Goal: Navigation & Orientation: Find specific page/section

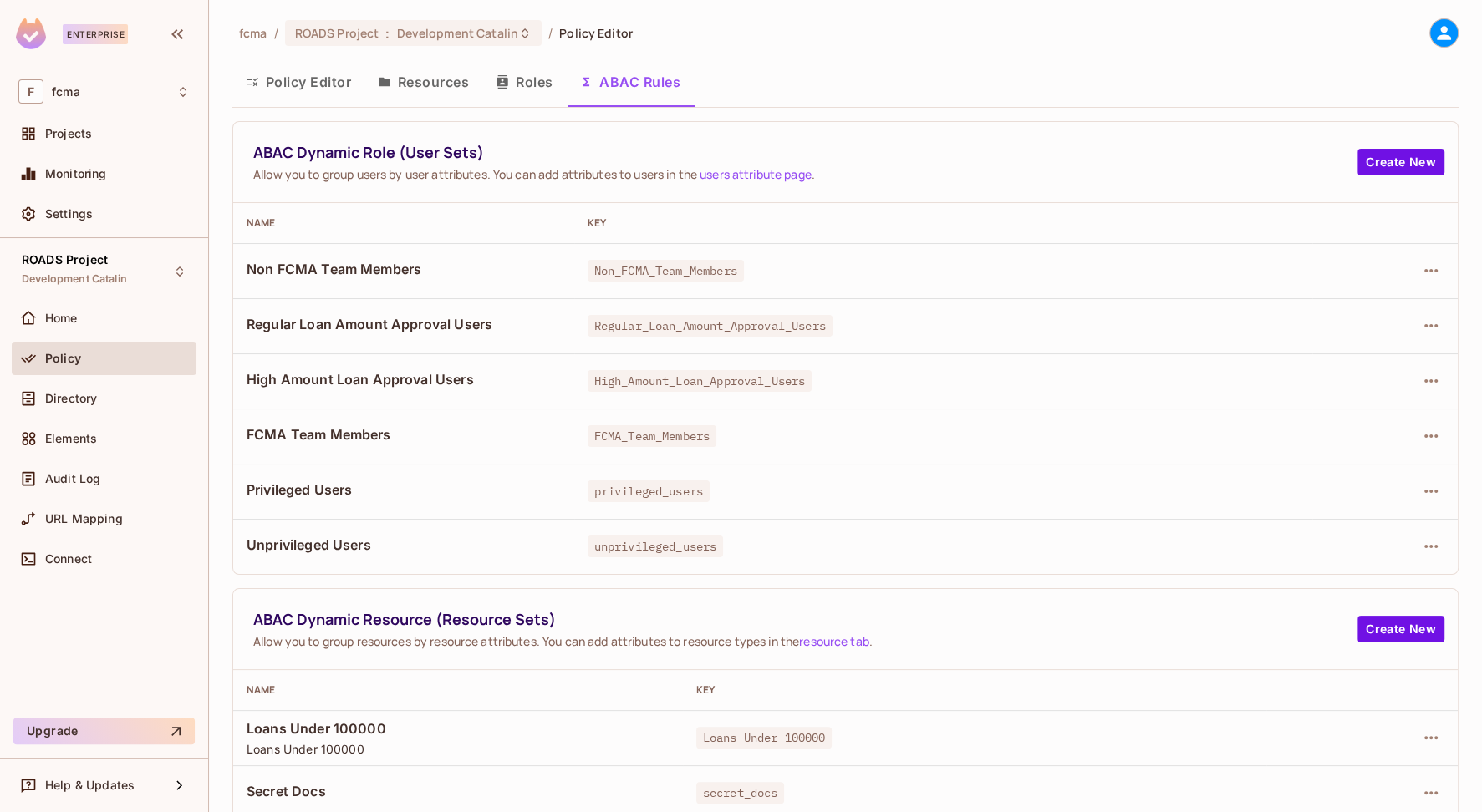
scroll to position [118, 0]
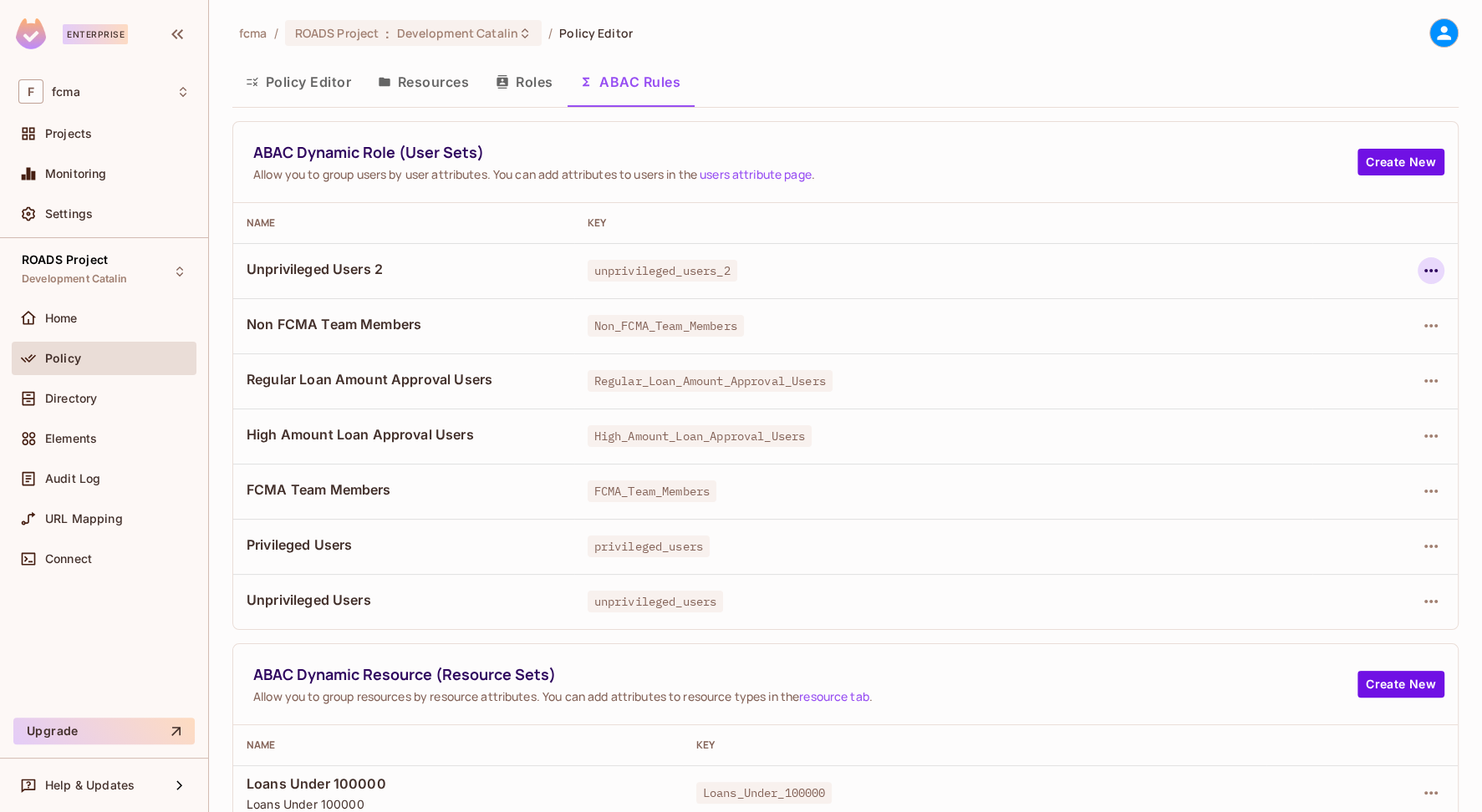
click at [1424, 272] on icon "button" at bounding box center [1431, 271] width 14 height 4
click at [1322, 305] on div "Edit Dynamic Role (User Set)" at bounding box center [1305, 309] width 164 height 17
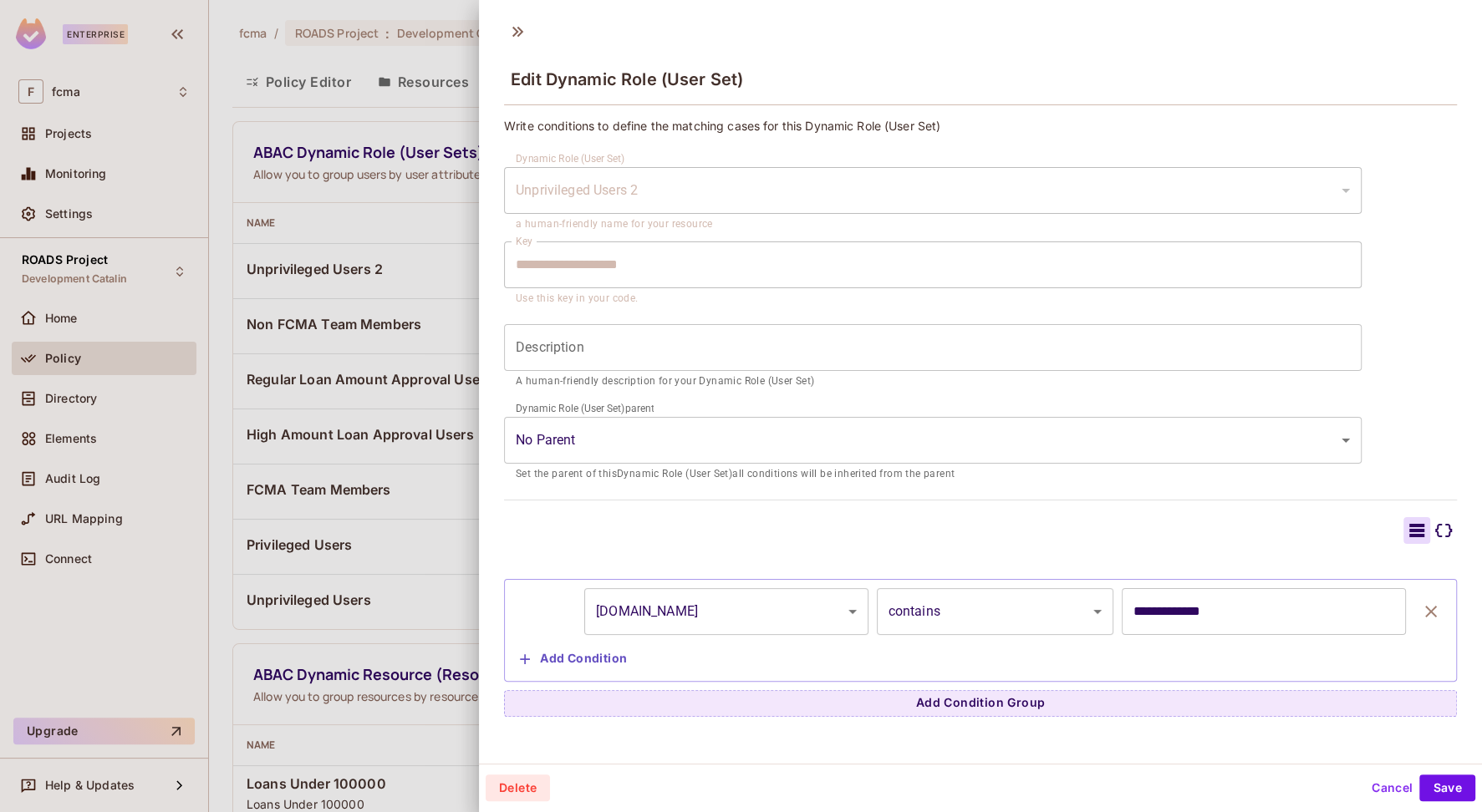
click at [1376, 793] on button "Cancel" at bounding box center [1392, 787] width 54 height 27
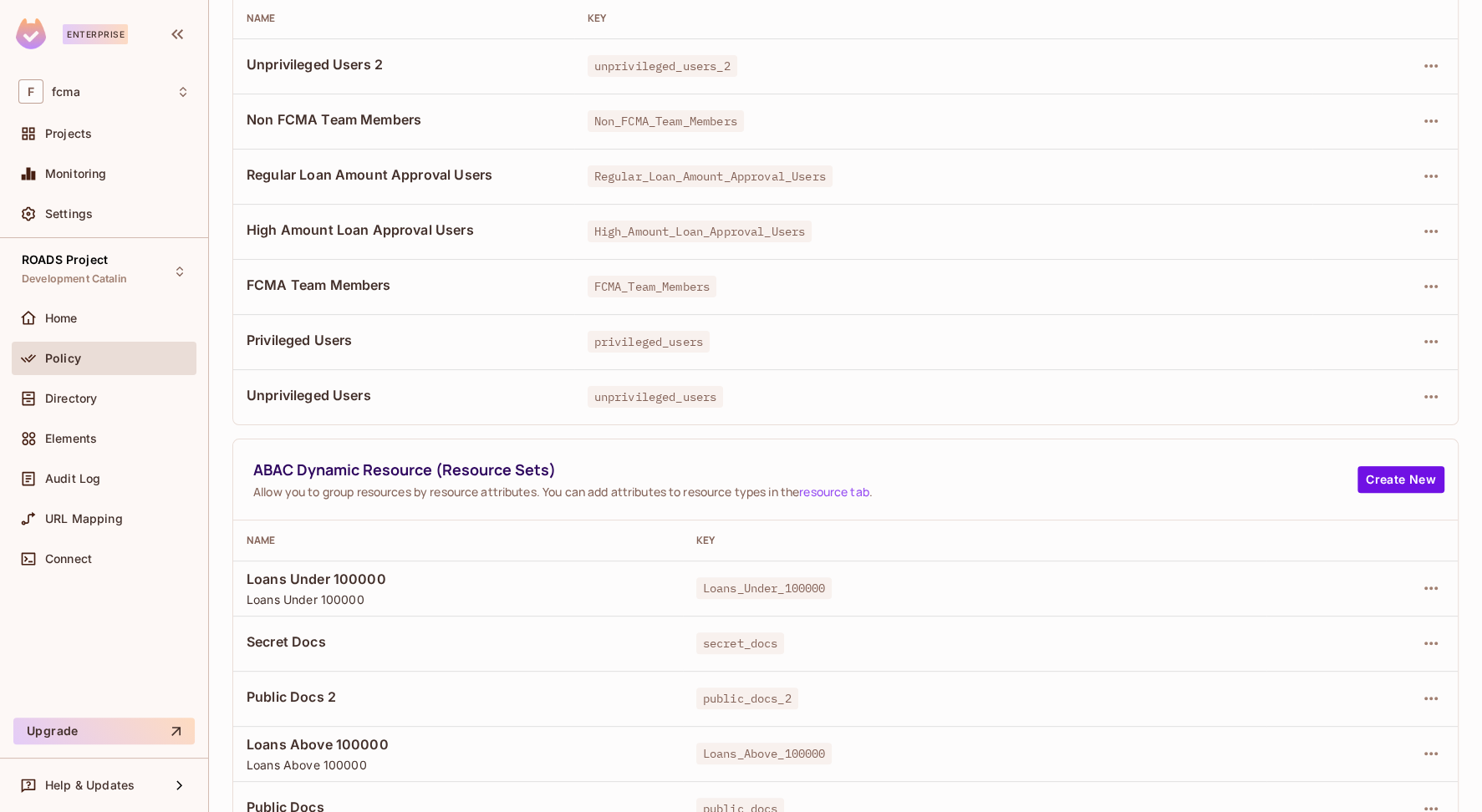
scroll to position [229, 0]
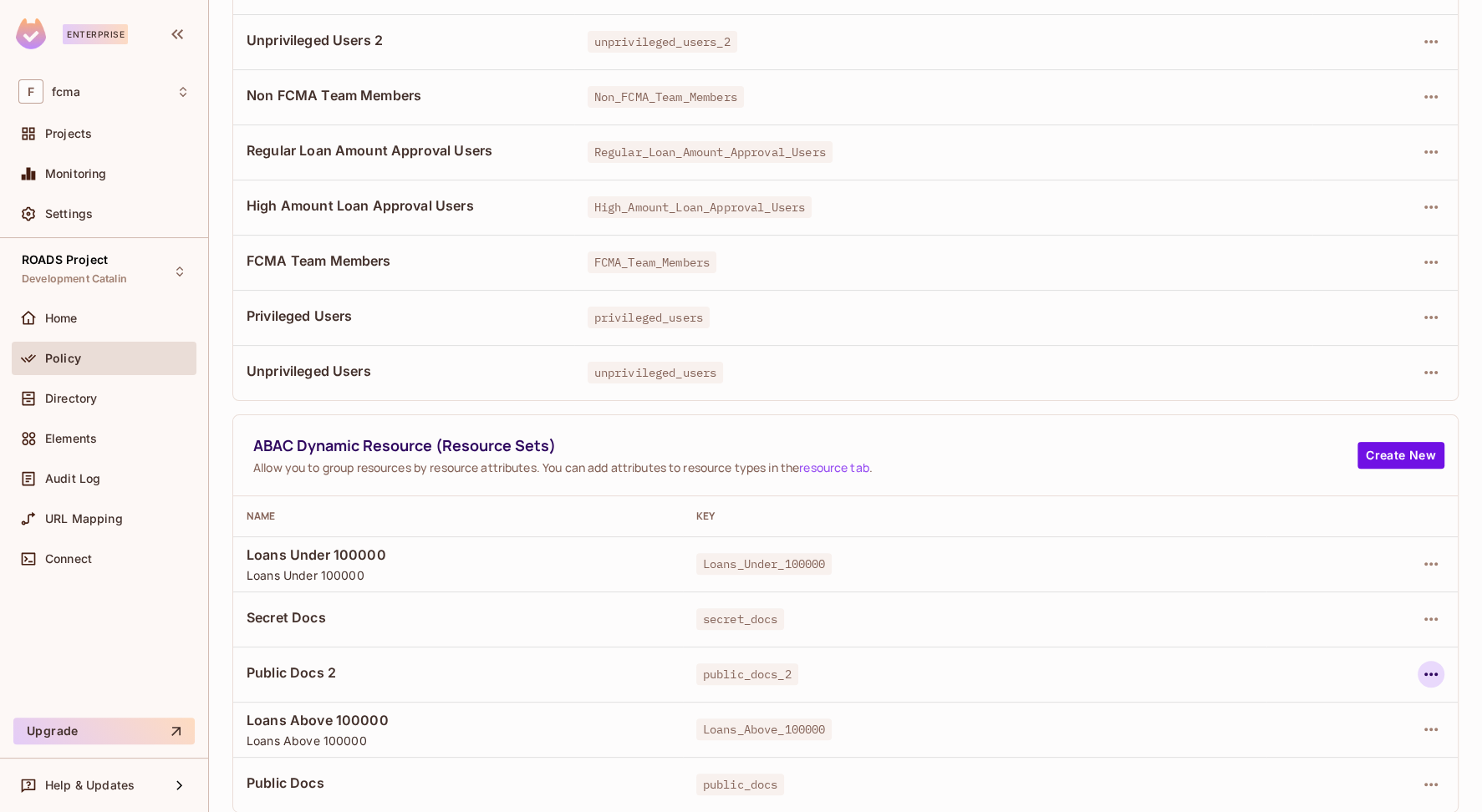
click at [1421, 671] on icon "button" at bounding box center [1432, 674] width 20 height 20
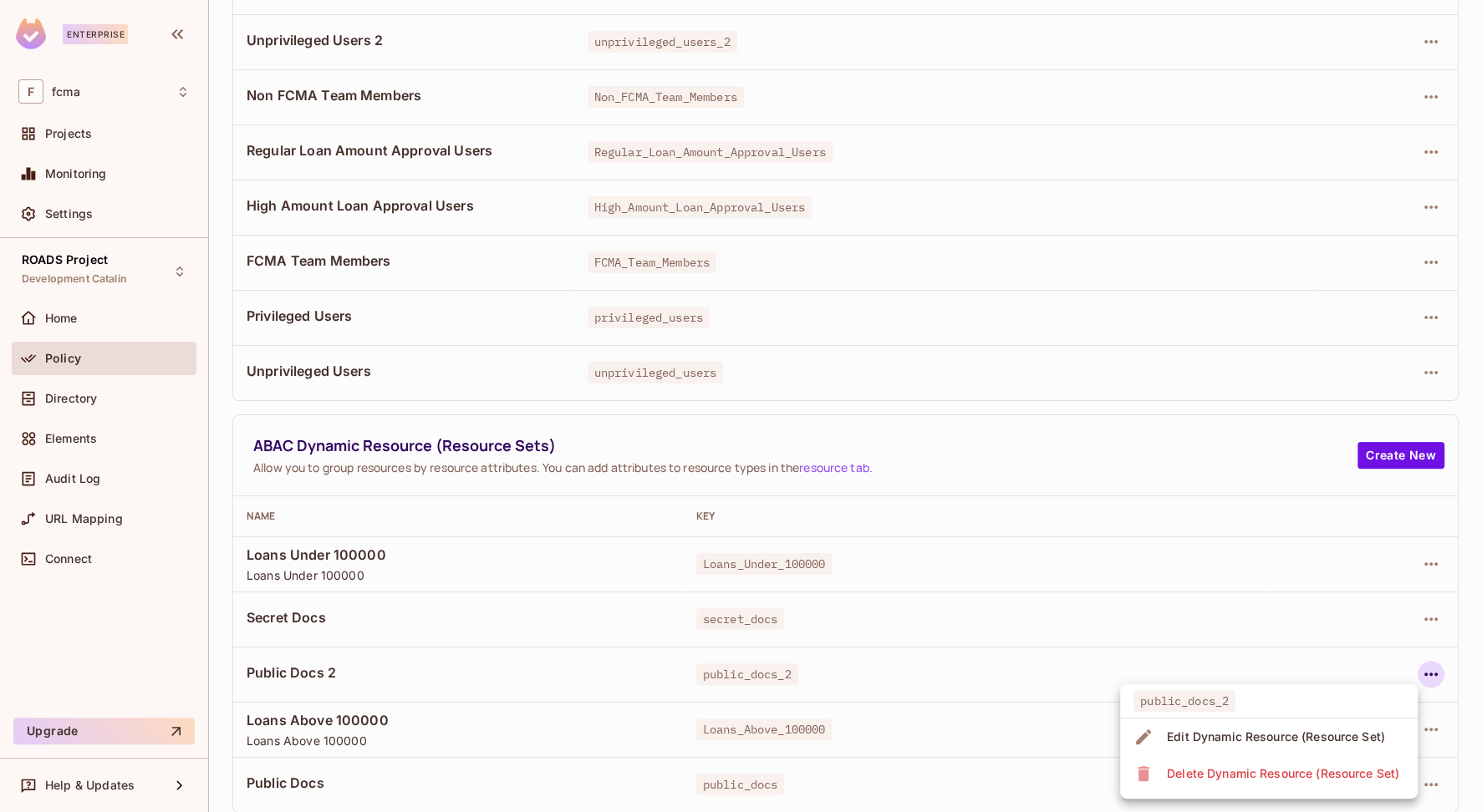
click at [1231, 735] on div "Edit Dynamic Resource (Resource Set)" at bounding box center [1276, 737] width 218 height 17
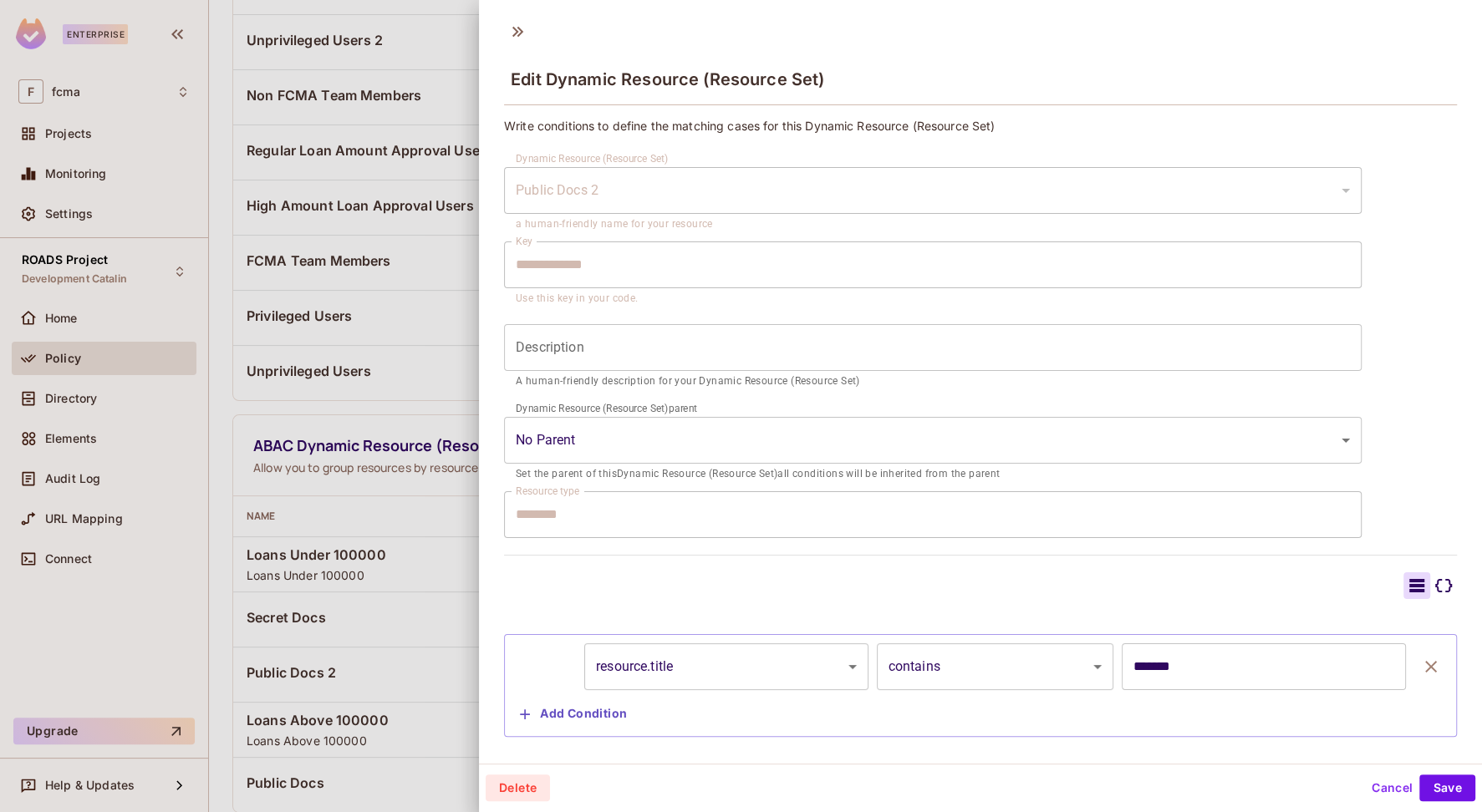
click at [1379, 792] on button "Cancel" at bounding box center [1392, 787] width 54 height 27
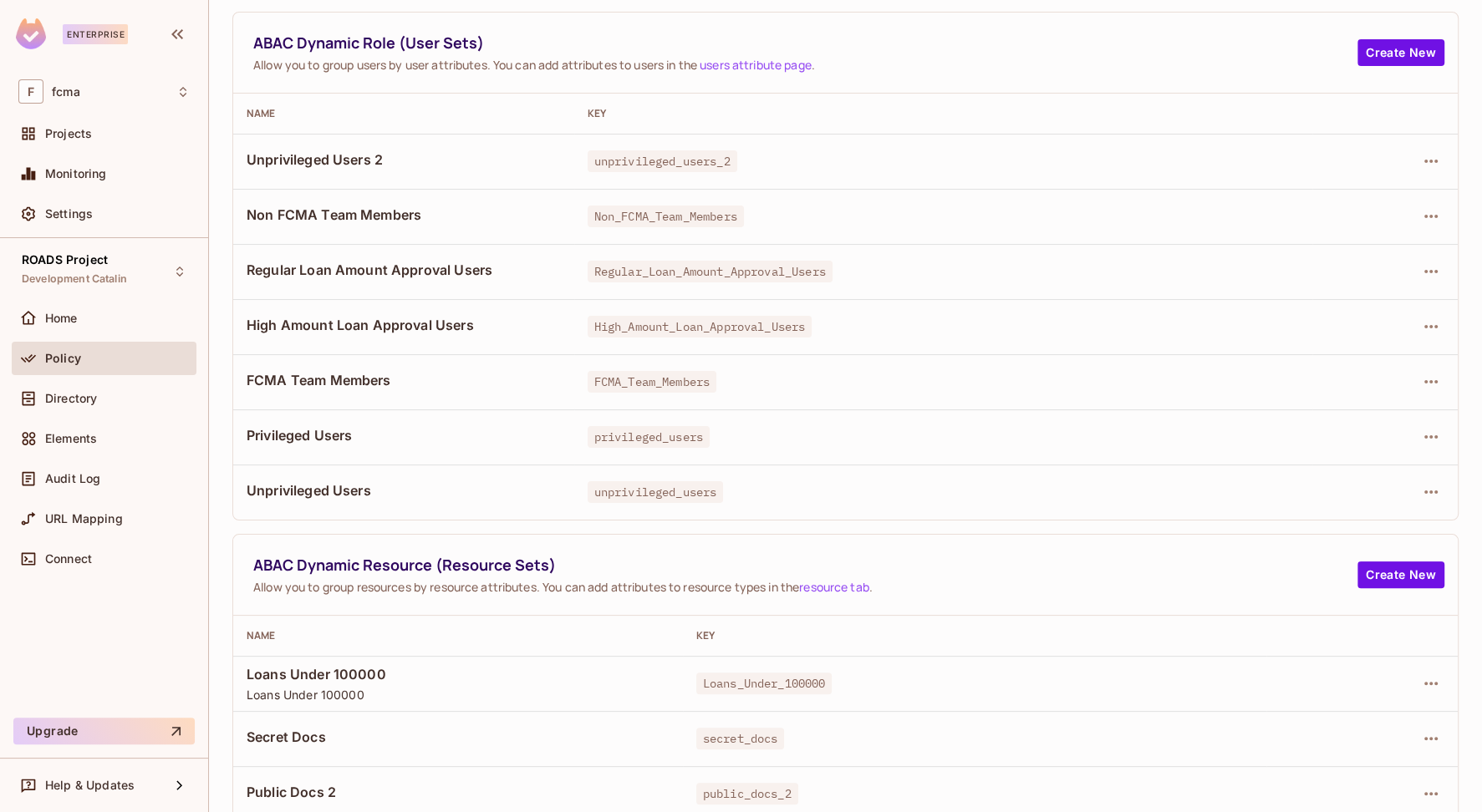
scroll to position [0, 0]
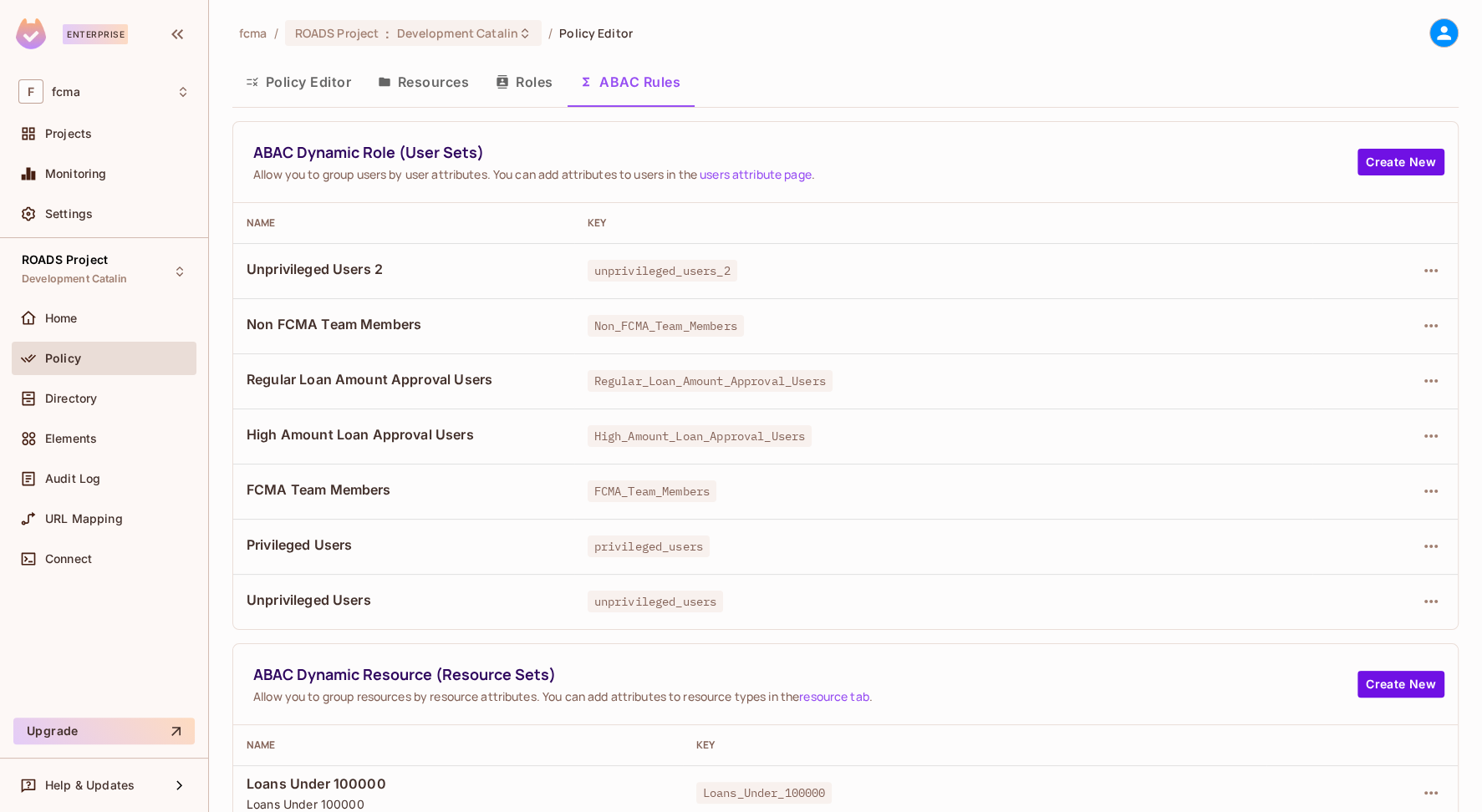
click at [307, 86] on button "Policy Editor" at bounding box center [298, 82] width 132 height 42
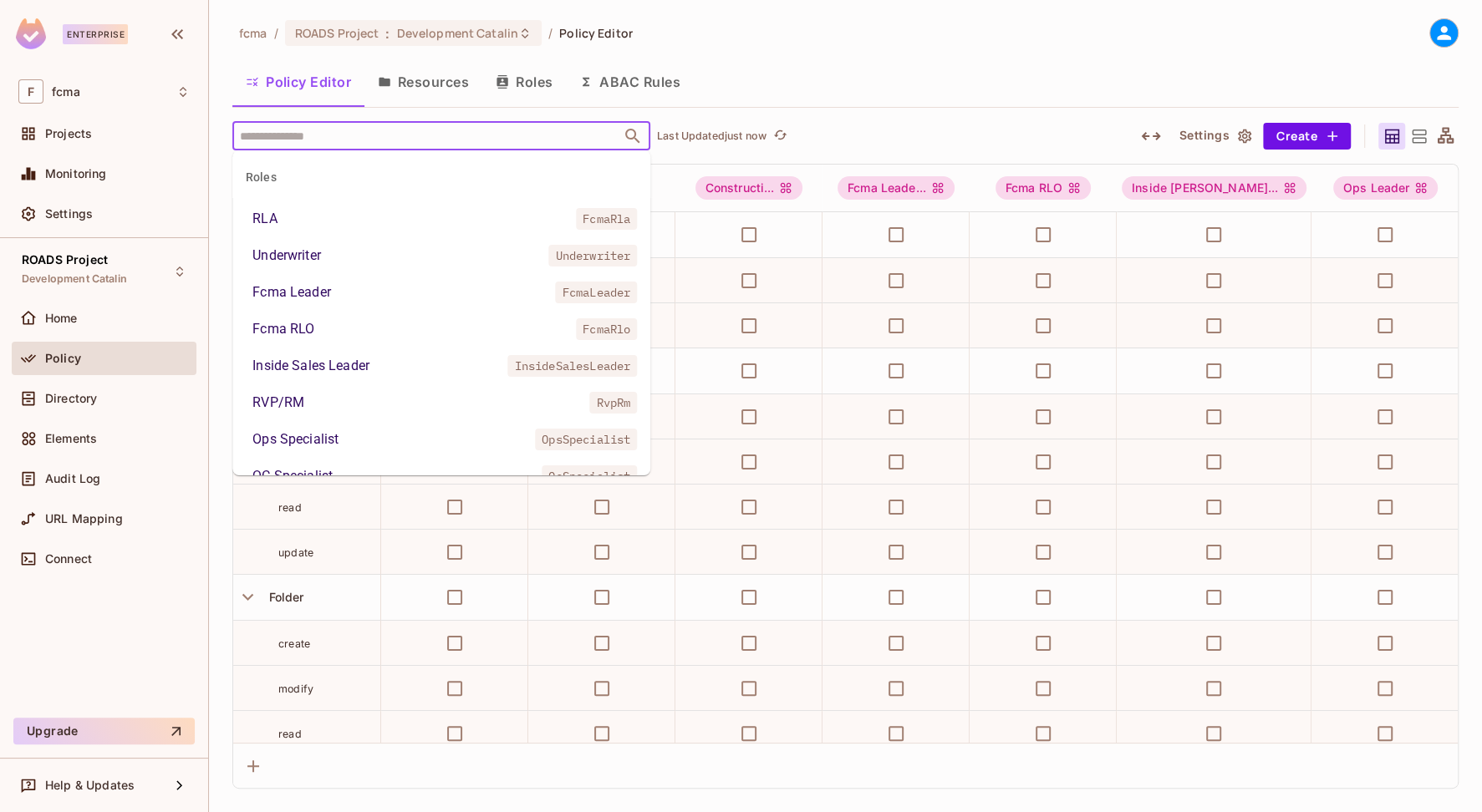
click at [320, 135] on input "text" at bounding box center [427, 136] width 382 height 29
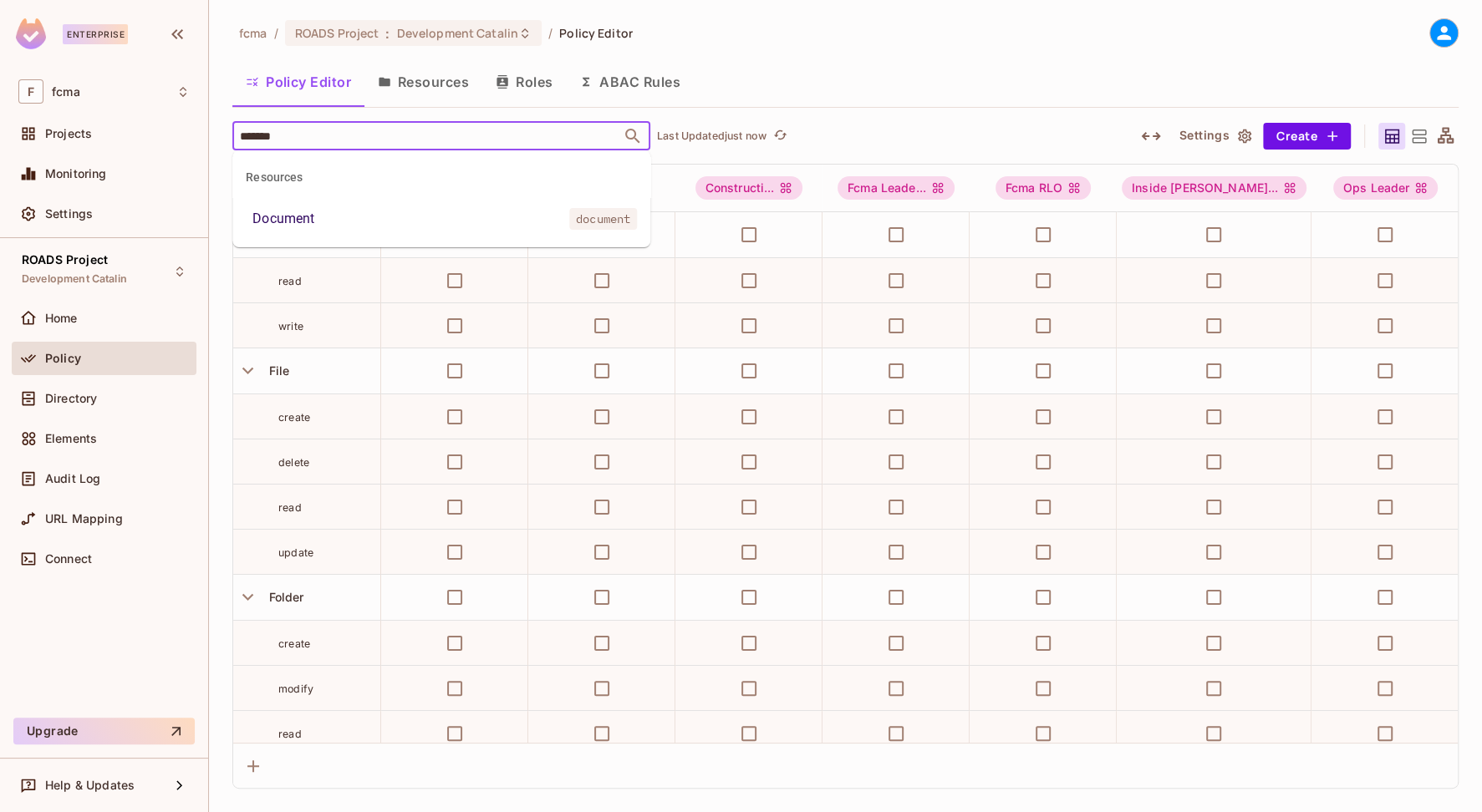
type input "********"
click at [308, 217] on div "Document" at bounding box center [283, 219] width 61 height 20
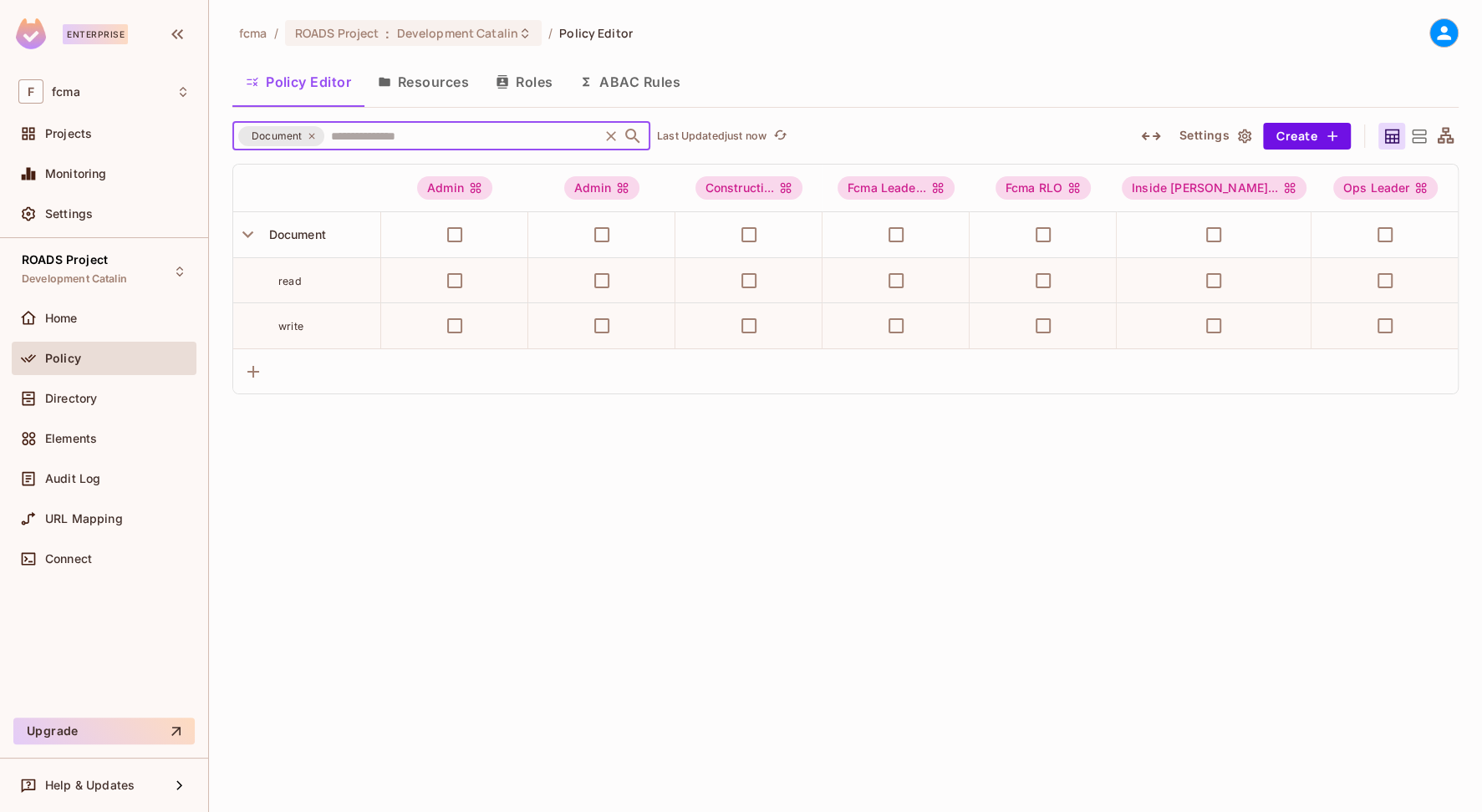
click at [384, 133] on input "text" at bounding box center [461, 136] width 269 height 29
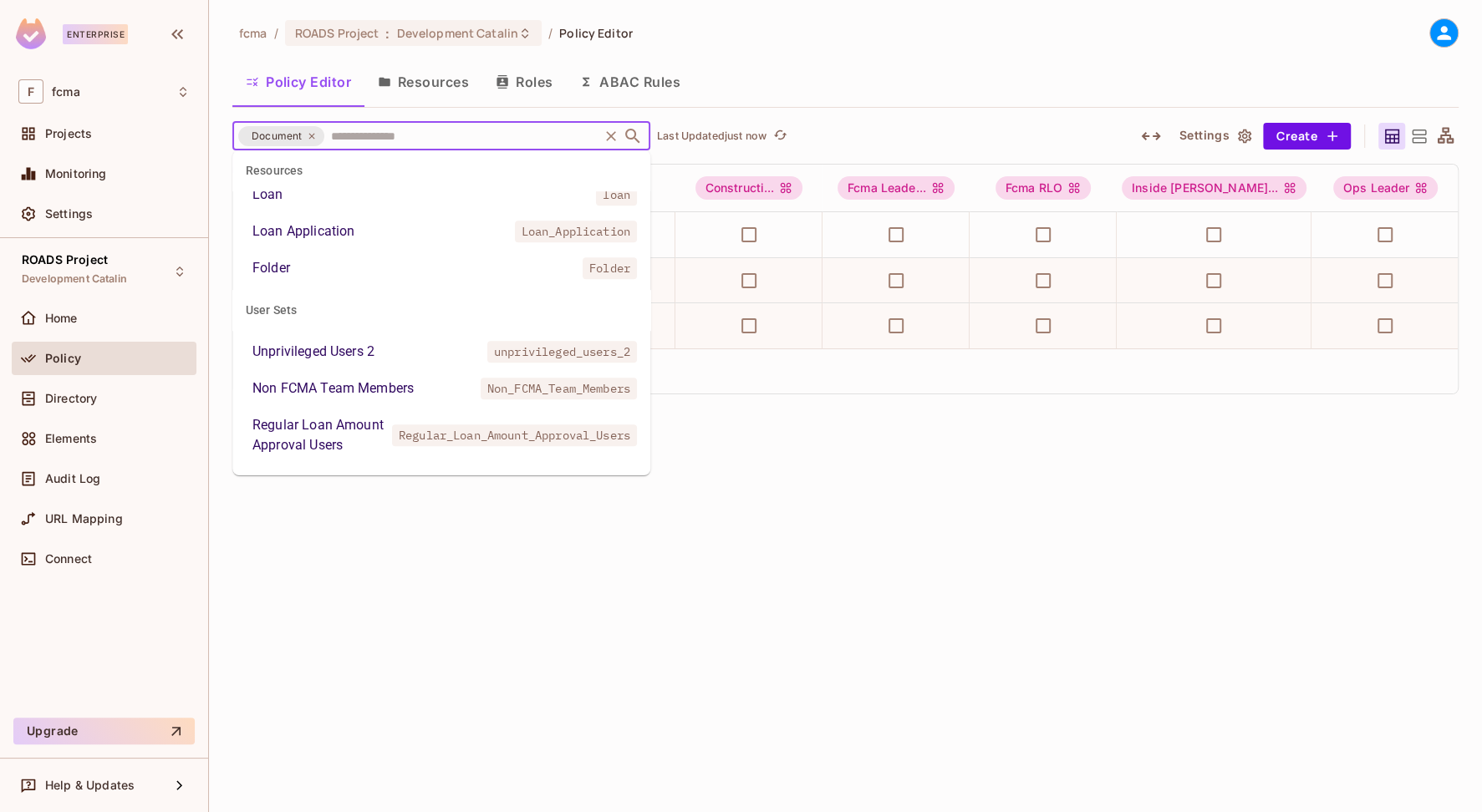
scroll to position [1029, 0]
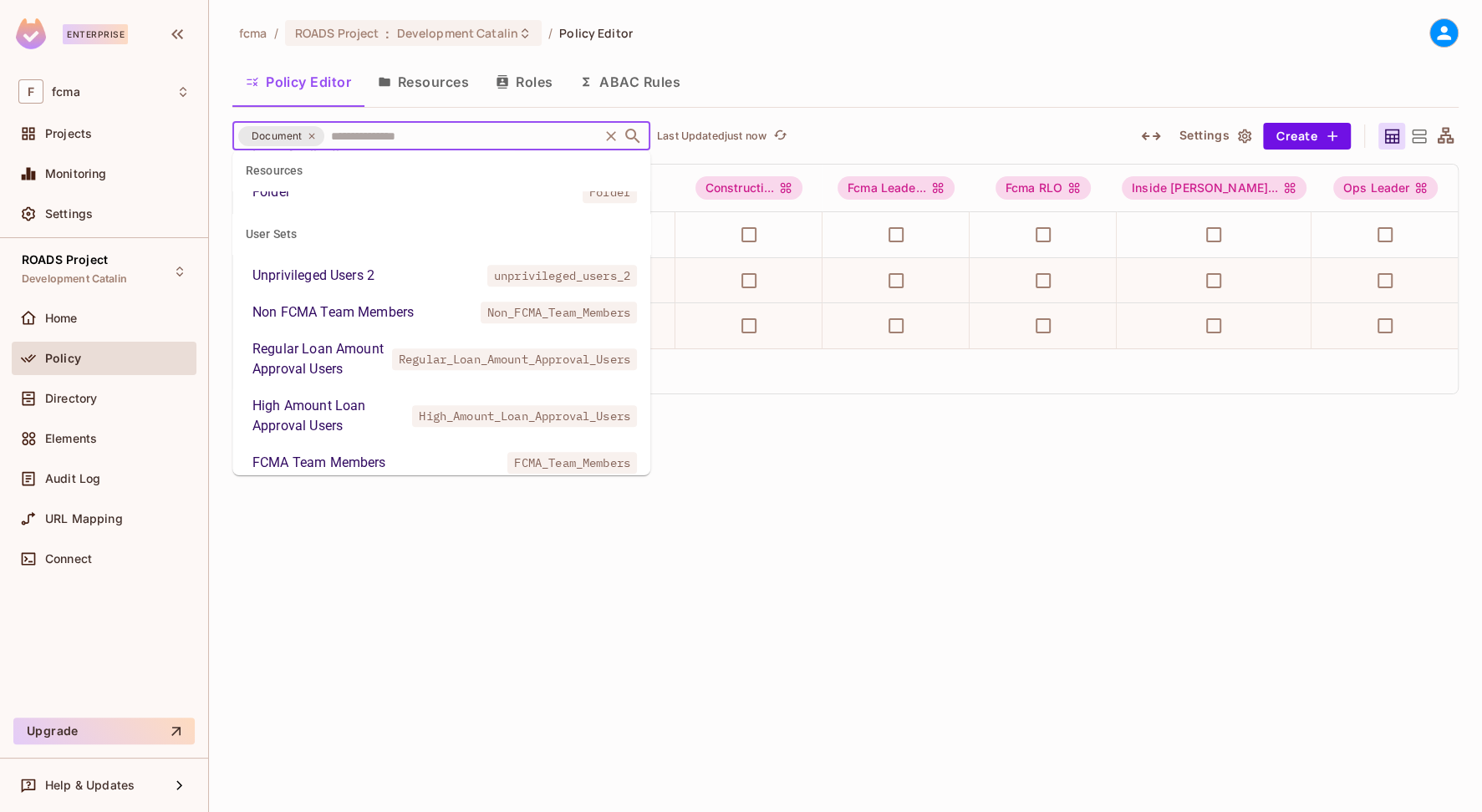
click at [314, 274] on div "Unprivileged Users 2" at bounding box center [313, 276] width 122 height 20
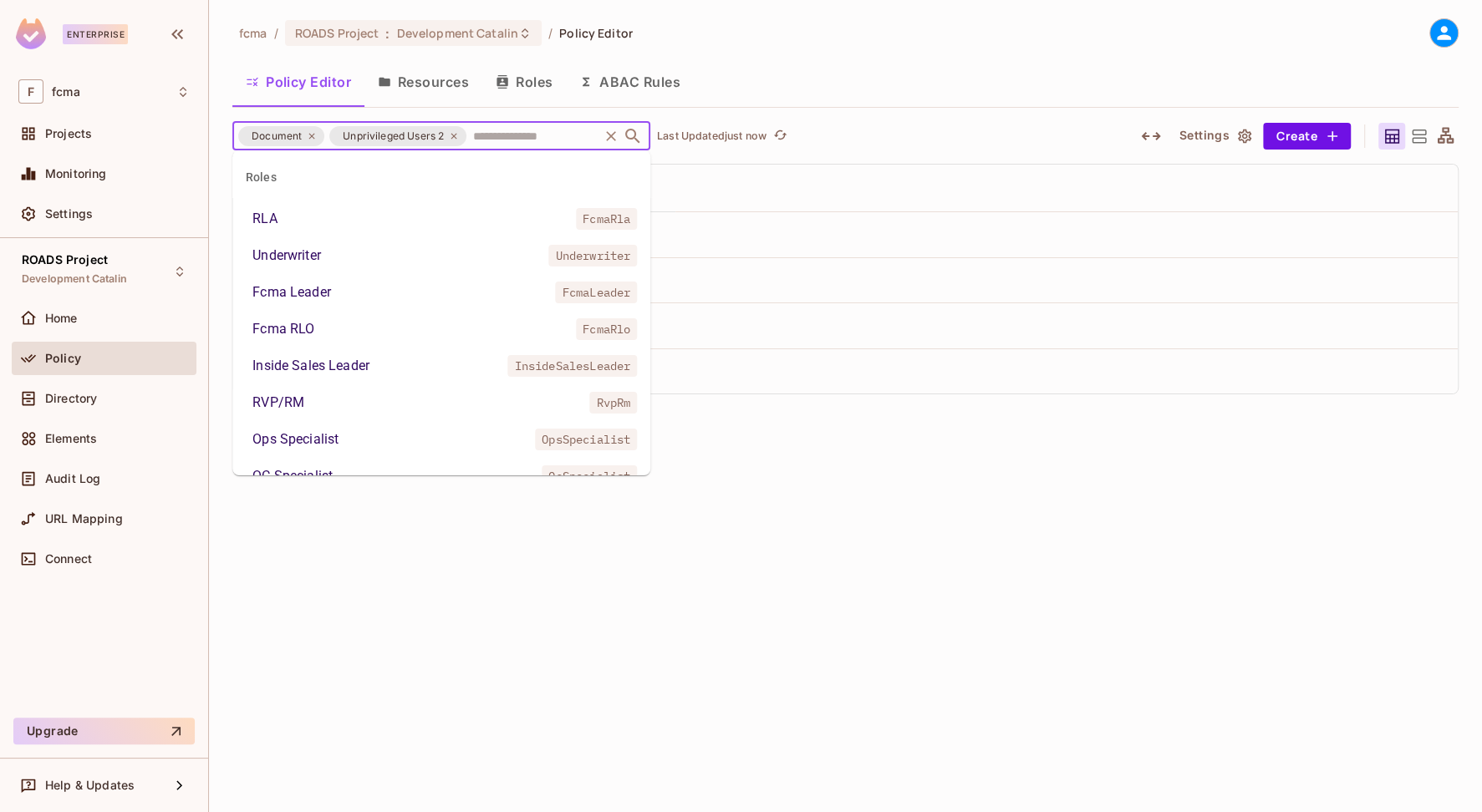
click at [493, 134] on input "text" at bounding box center [532, 136] width 127 height 29
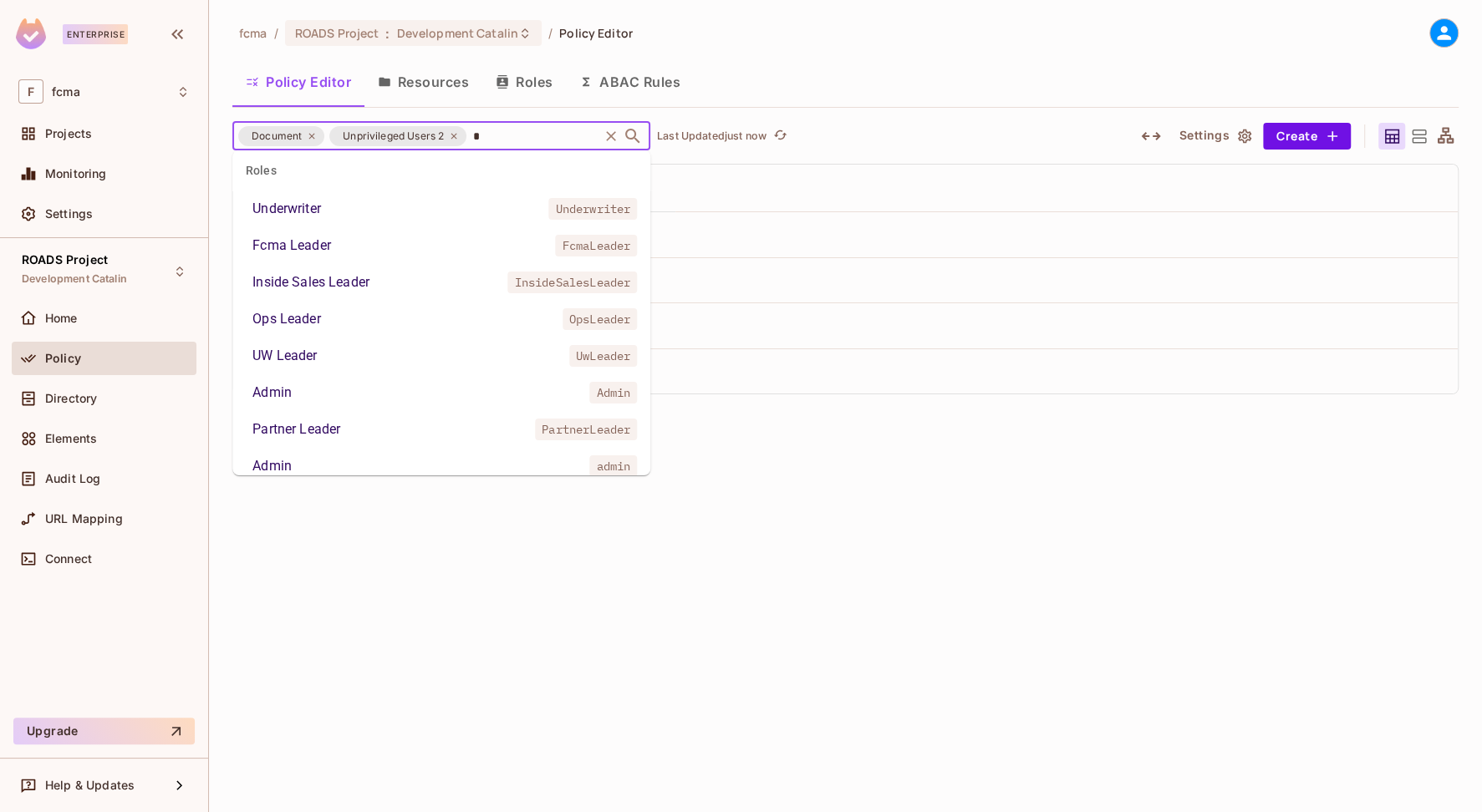
scroll to position [0, 0]
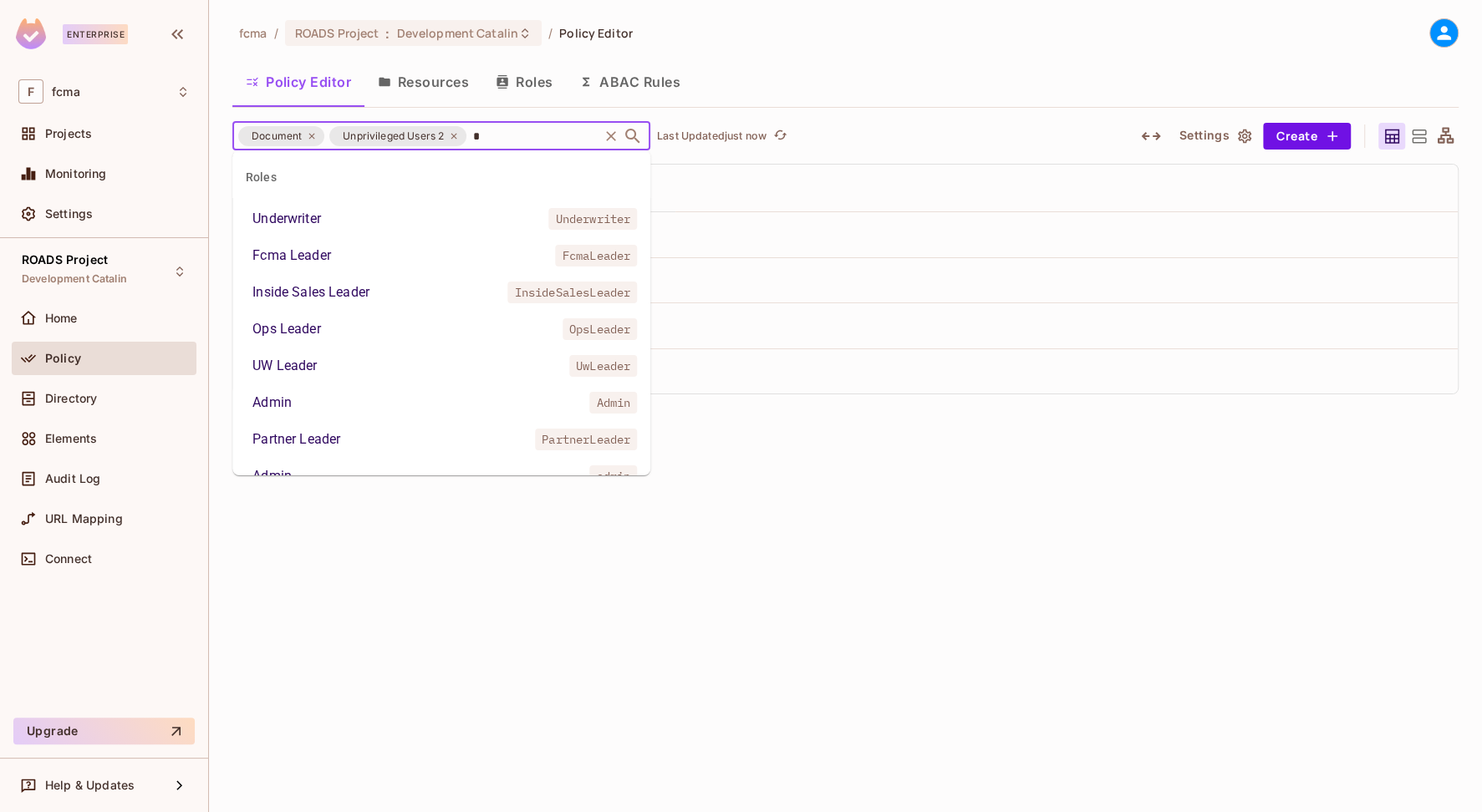
type input "*"
click at [811, 40] on div "fcma / ROADS Project : Development Catalin / Policy Editor" at bounding box center [845, 33] width 1226 height 29
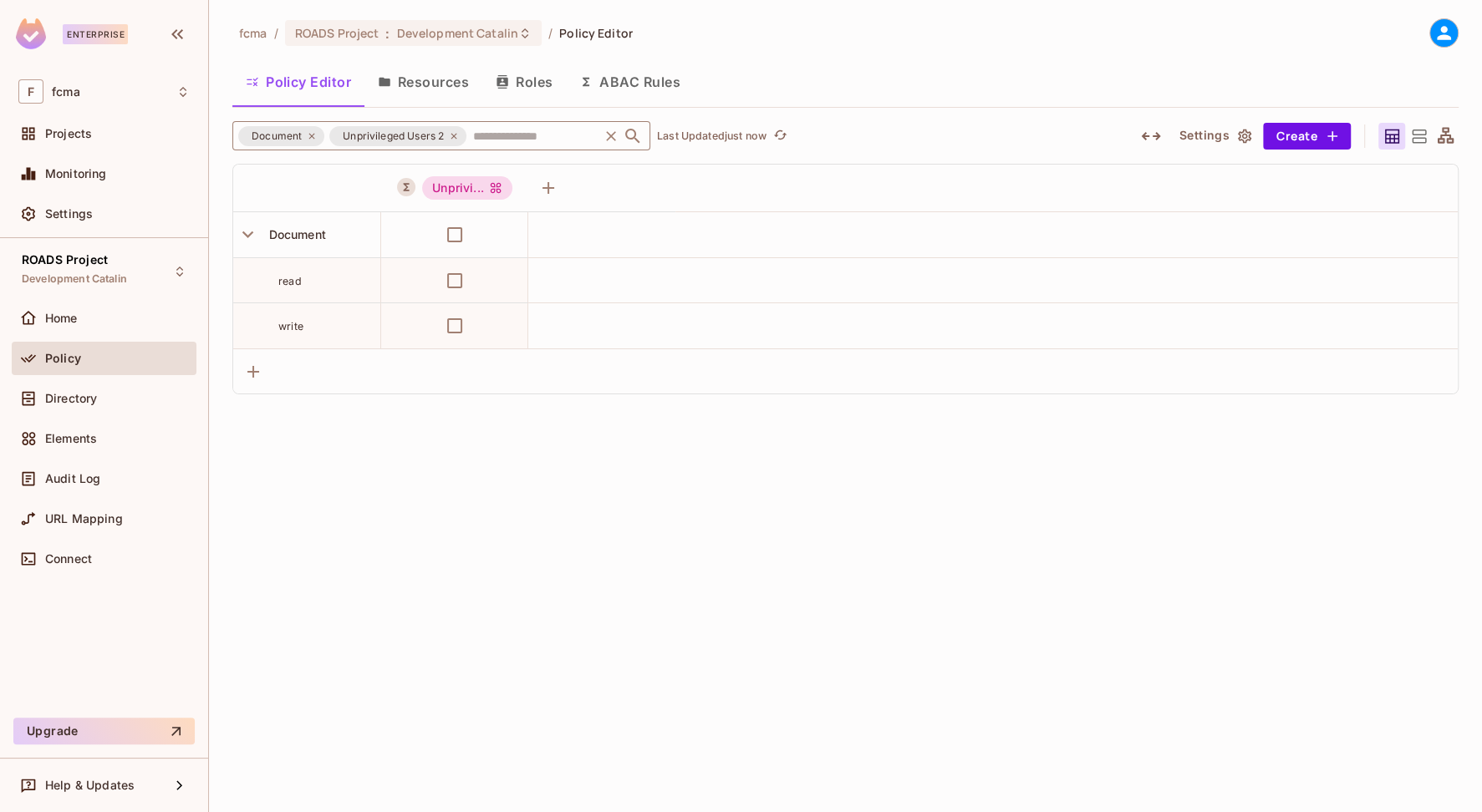
click at [530, 136] on input "text" at bounding box center [532, 136] width 127 height 29
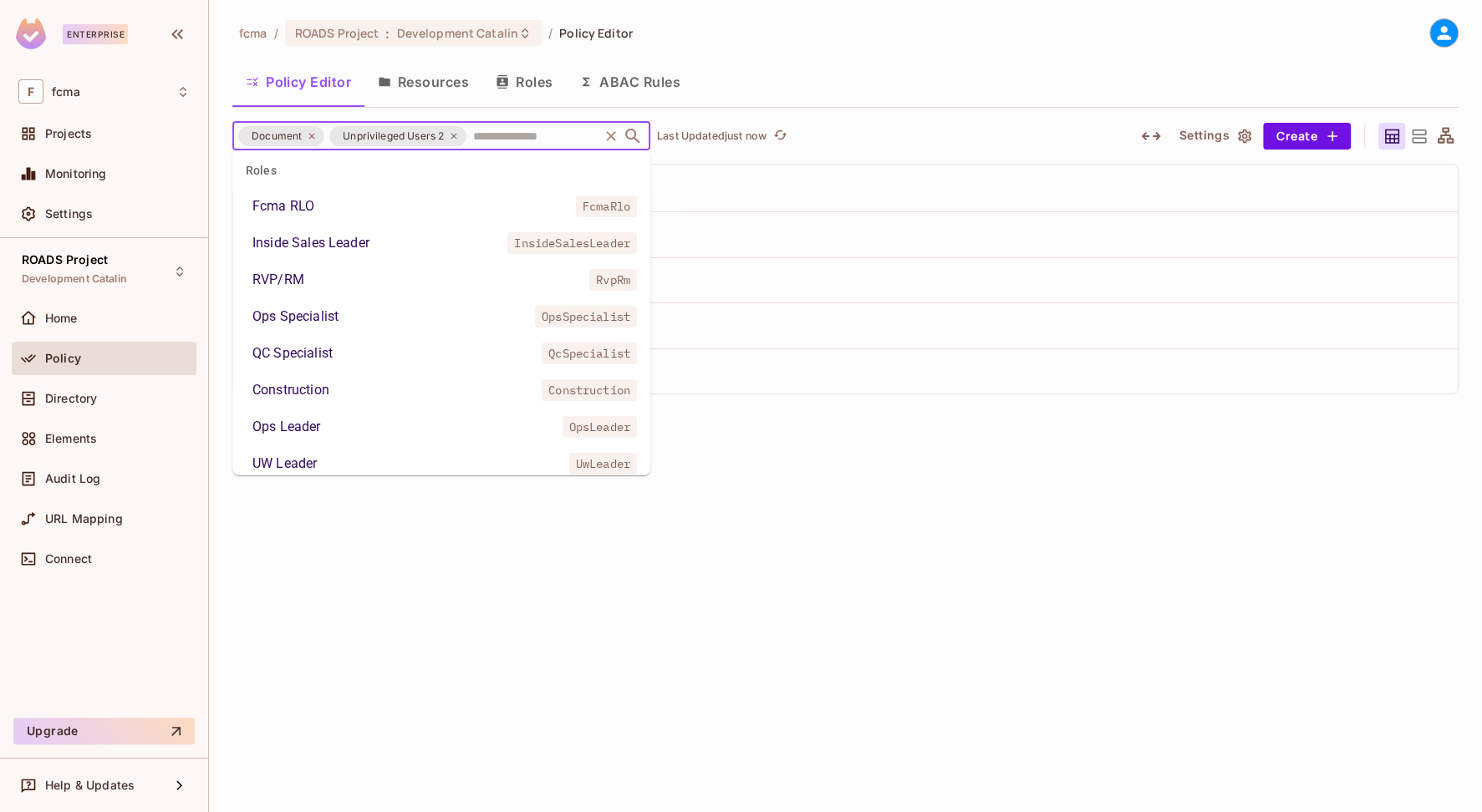
scroll to position [80, 0]
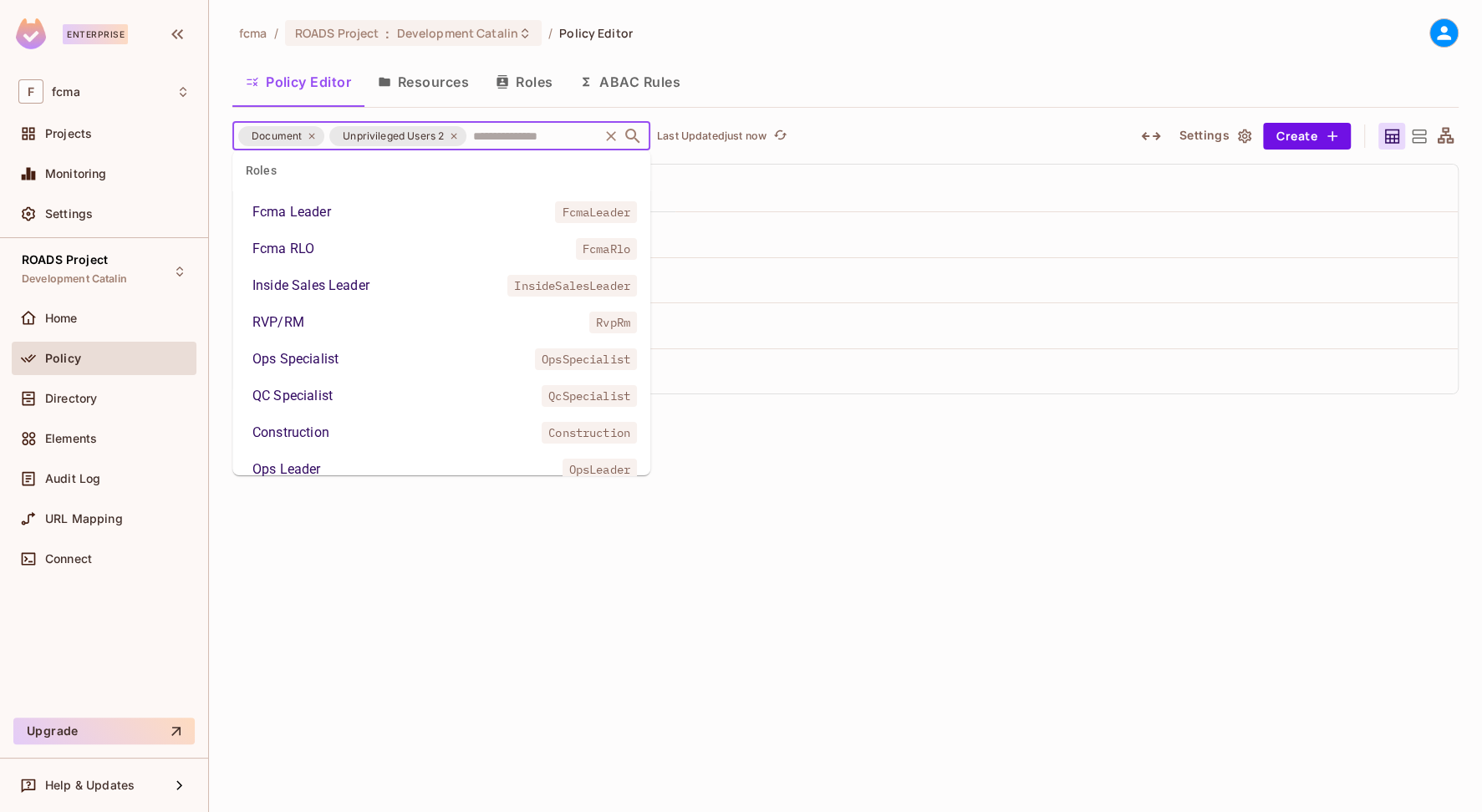
type input "*"
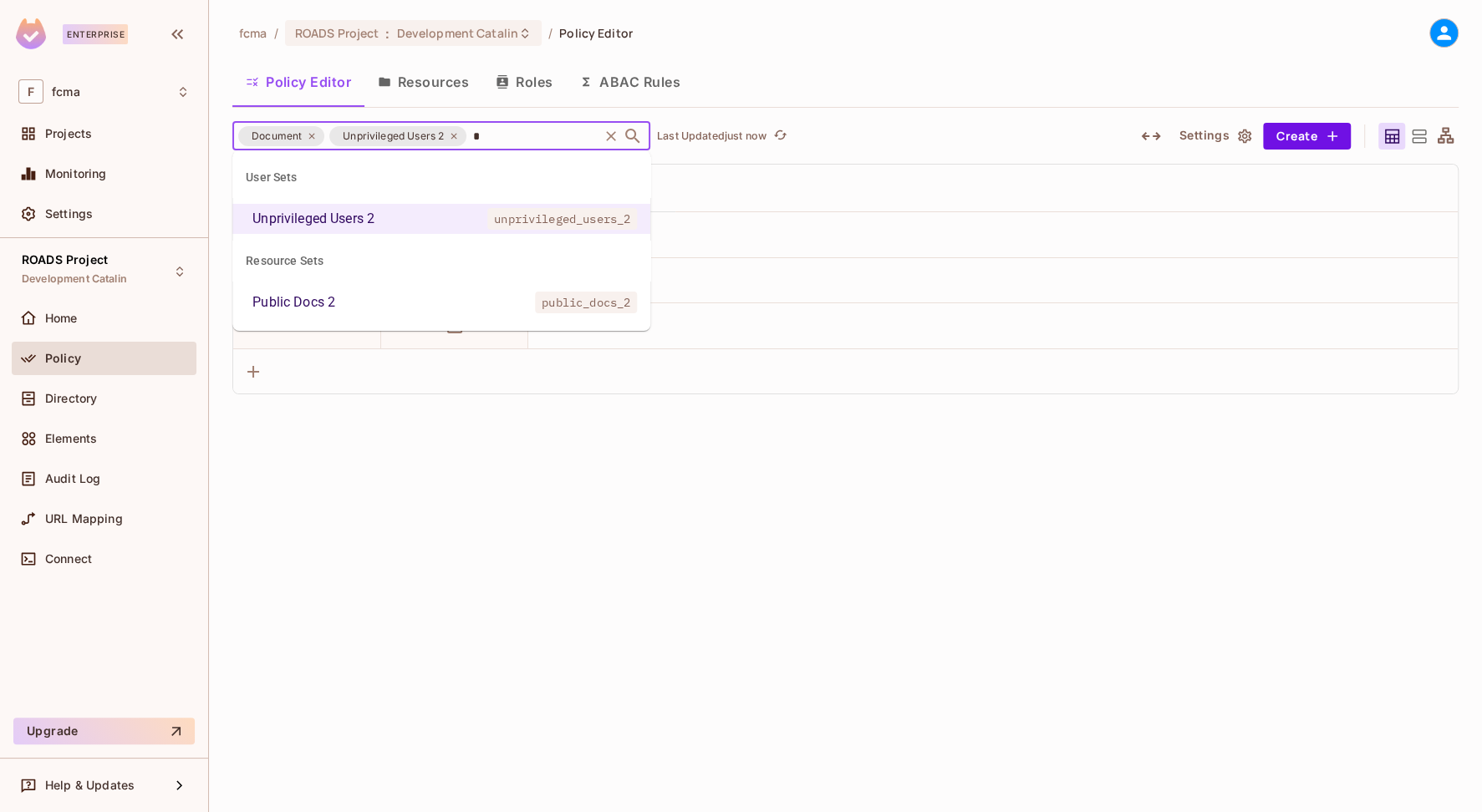
scroll to position [0, 0]
click at [308, 300] on div "Public Docs 2" at bounding box center [294, 303] width 83 height 20
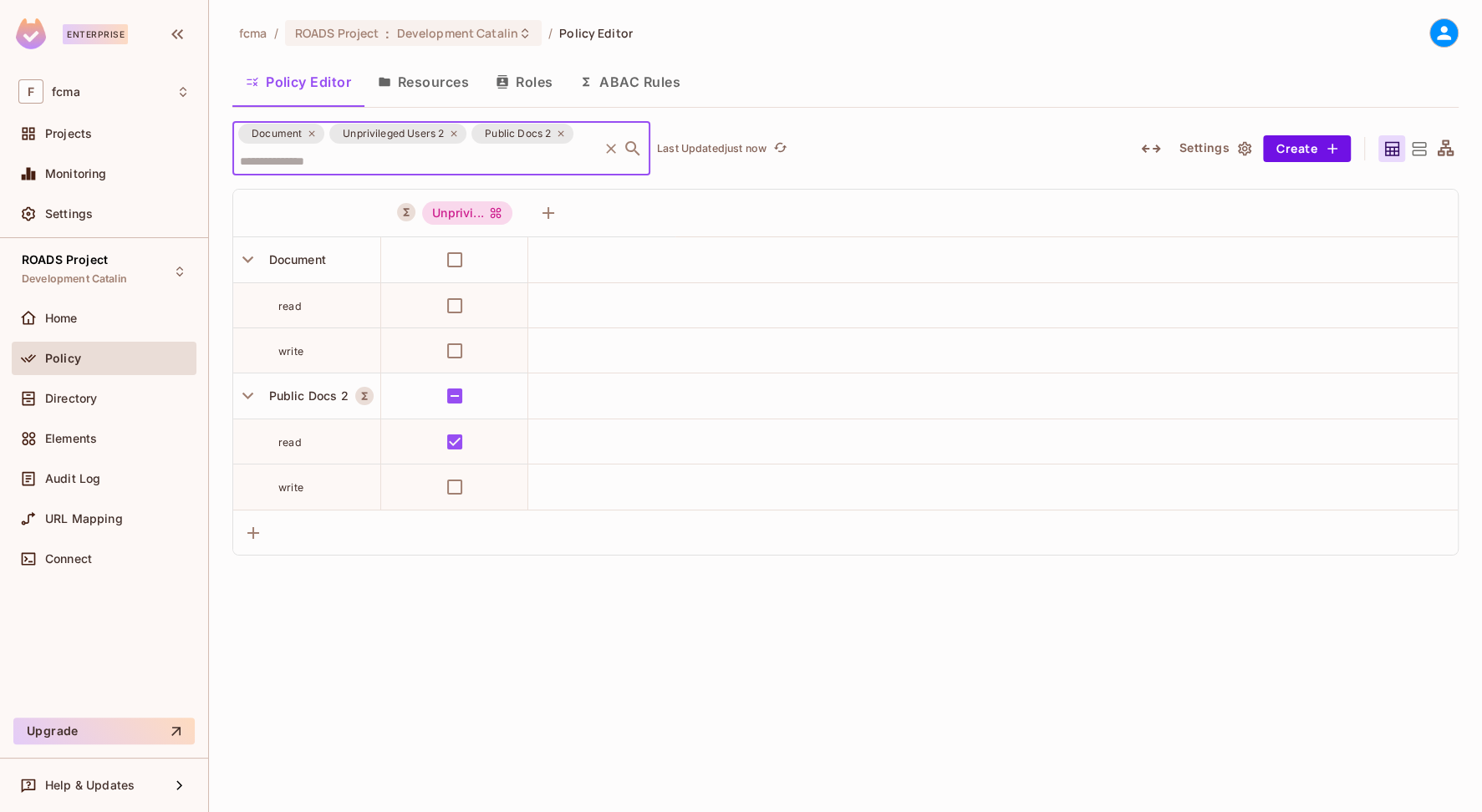
click at [851, 46] on div "fcma / ROADS Project : Development Catalin / Policy Editor" at bounding box center [845, 33] width 1226 height 29
click at [1443, 149] on icon at bounding box center [1445, 149] width 21 height 21
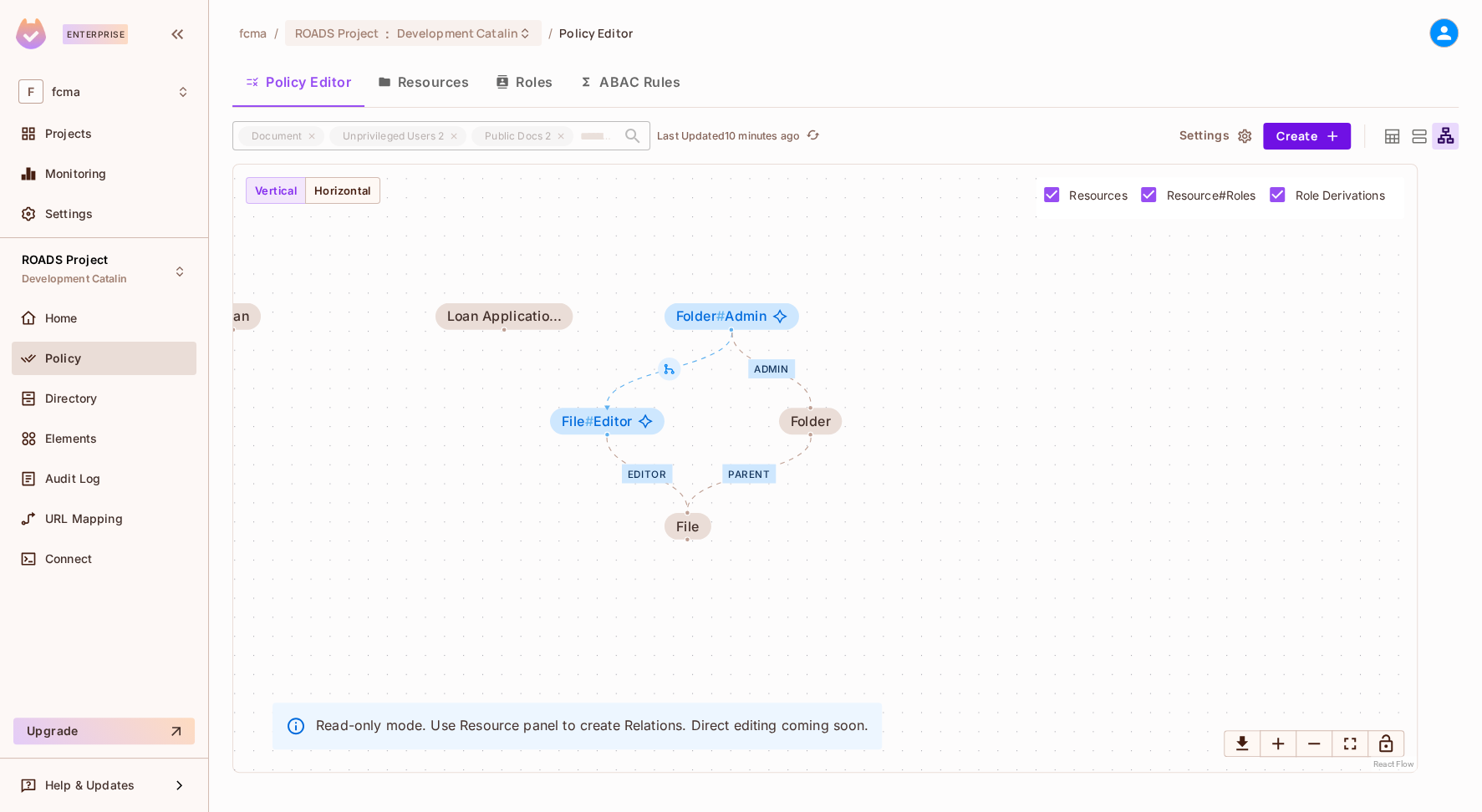
drag, startPoint x: 1120, startPoint y: 454, endPoint x: 385, endPoint y: 446, distance: 735.0
click at [385, 446] on div "Editor parent Admin Test Resource LoanActivity PreQualificatio... Test Resource…" at bounding box center [825, 468] width 1184 height 607
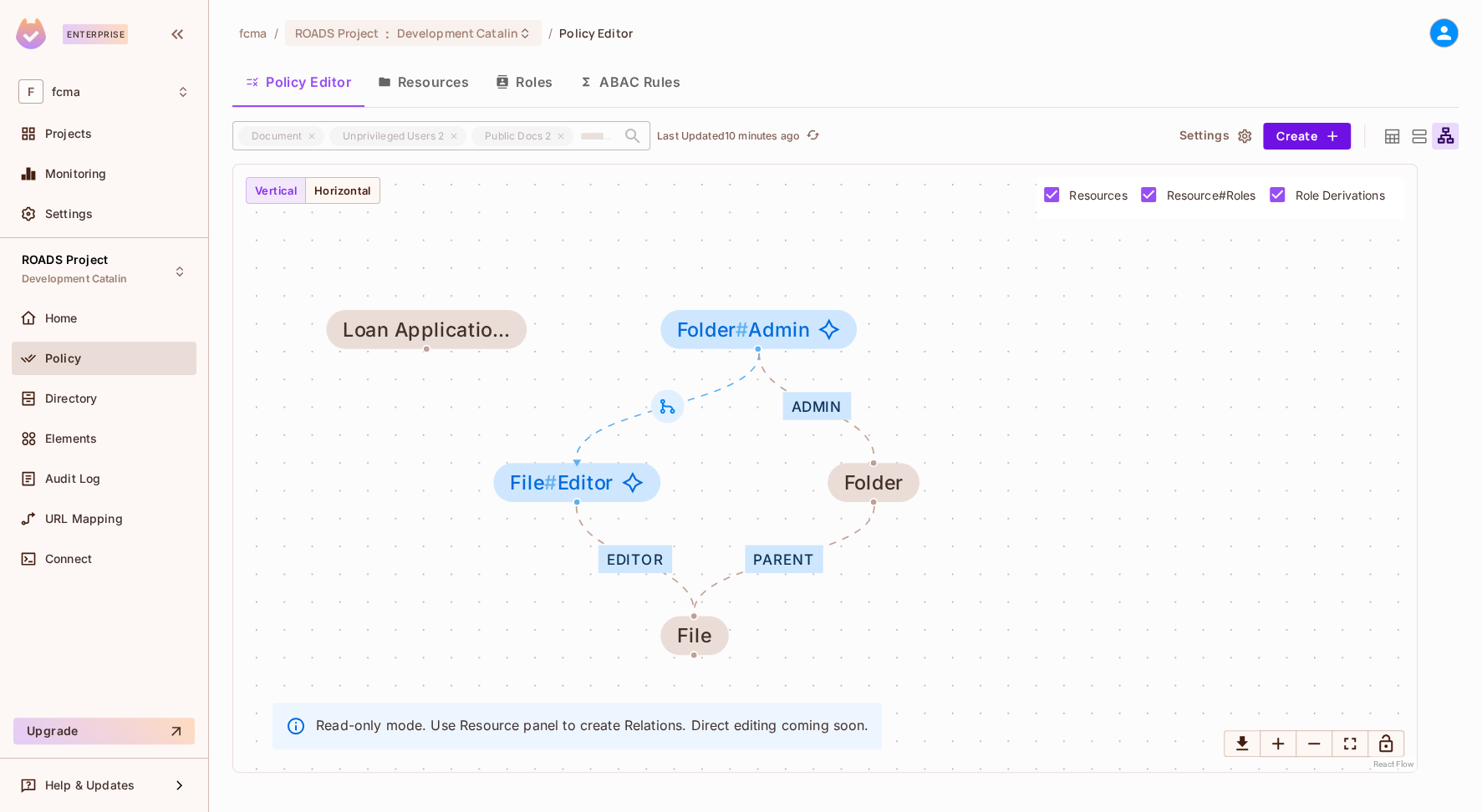
drag, startPoint x: 911, startPoint y: 350, endPoint x: 1034, endPoint y: 438, distance: 151.2
click at [1034, 438] on div "Editor parent Admin Test Resource LoanActivity PreQualificatio... Test Resource…" at bounding box center [825, 468] width 1184 height 607
click at [783, 333] on span "Folder # Admin" at bounding box center [743, 329] width 132 height 23
click at [450, 80] on button "Resources" at bounding box center [423, 82] width 117 height 42
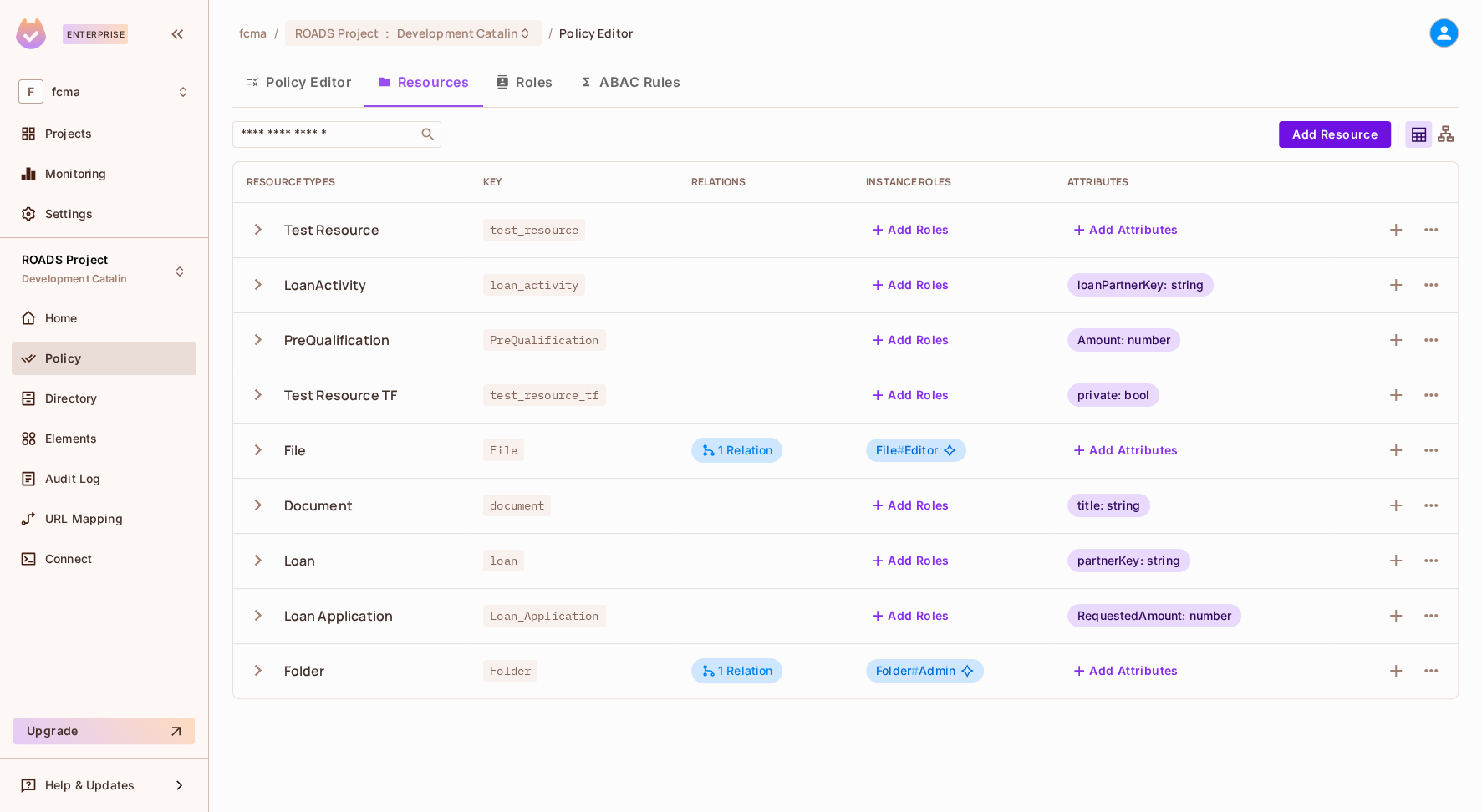
click at [257, 670] on icon "button" at bounding box center [258, 671] width 23 height 23
click at [901, 670] on span "Folder #" at bounding box center [897, 670] width 42 height 14
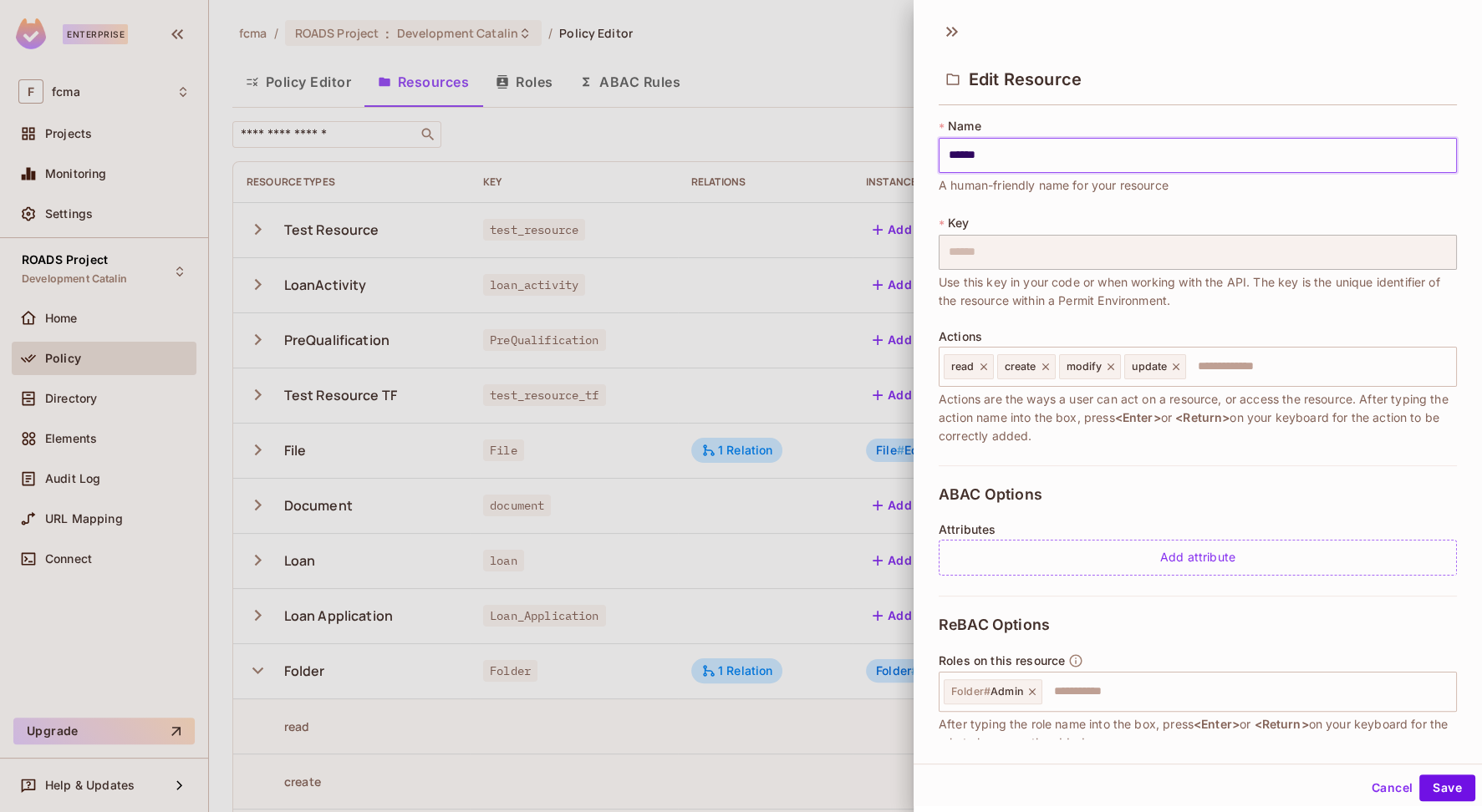
click at [1377, 790] on button "Cancel" at bounding box center [1392, 787] width 54 height 27
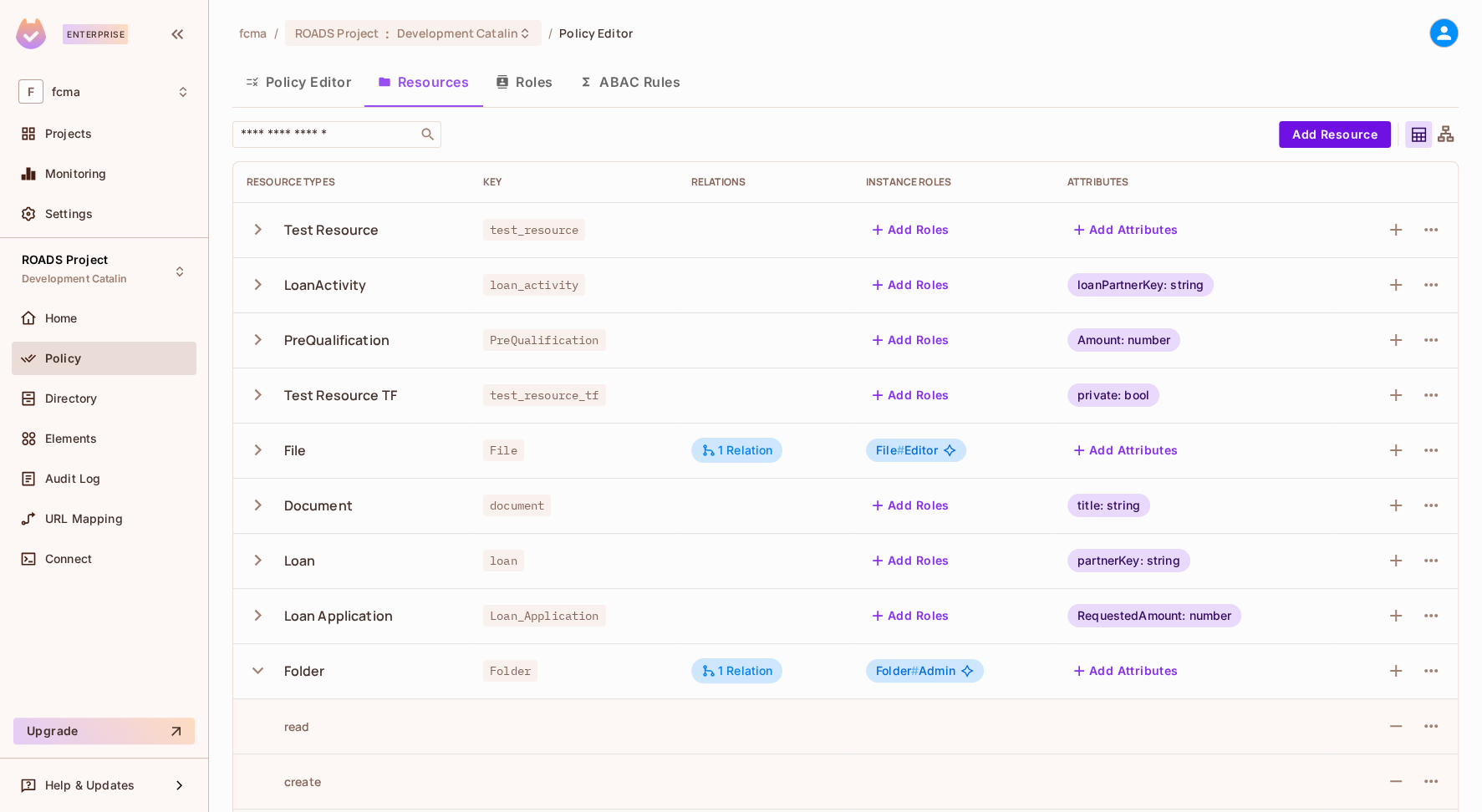
click at [251, 668] on icon "button" at bounding box center [258, 671] width 23 height 23
click at [782, 751] on div "fcma / ROADS Project : Development Catalin / Policy Editor Policy Editor Resour…" at bounding box center [845, 406] width 1273 height 812
click at [1453, 127] on icon at bounding box center [1445, 135] width 21 height 21
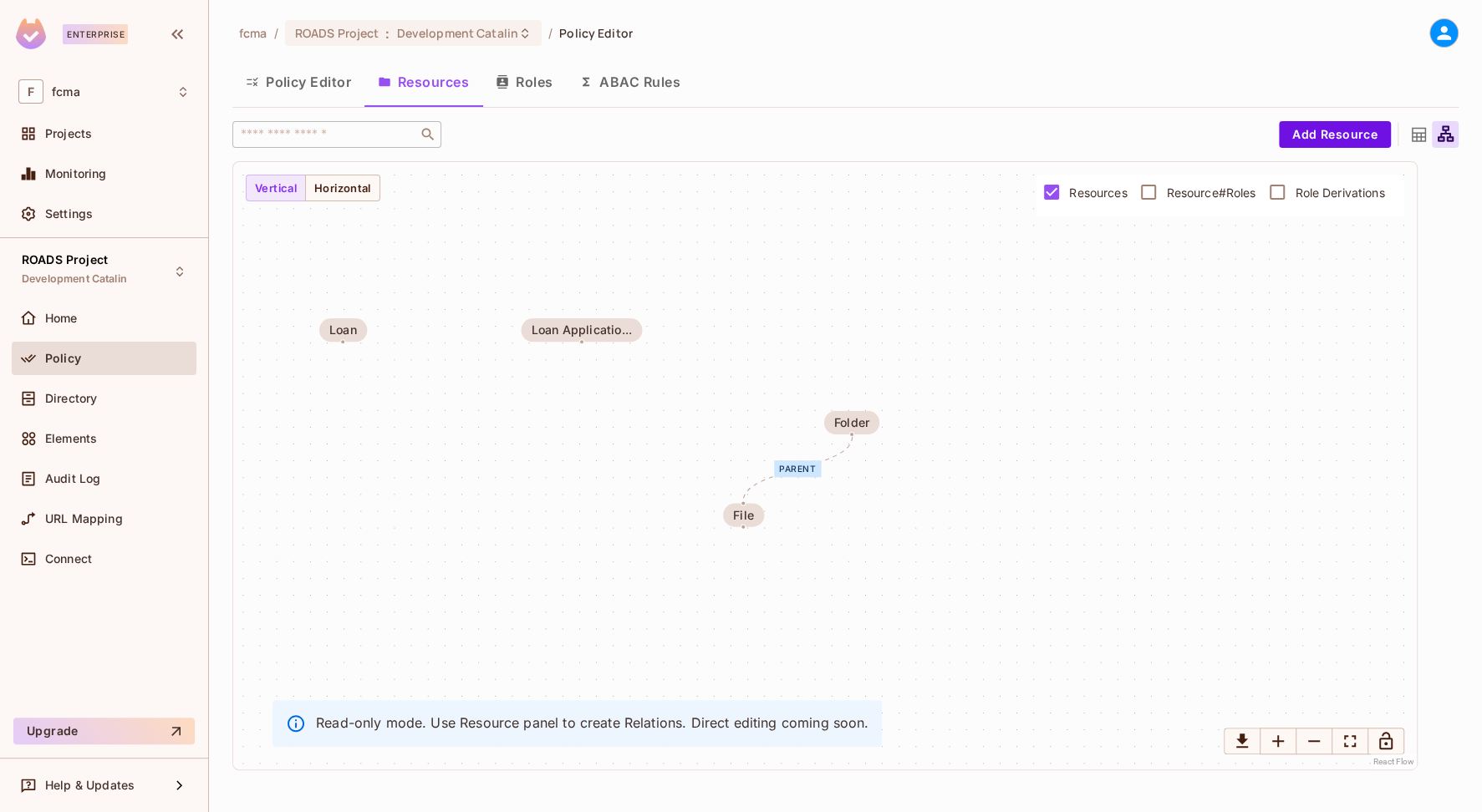
drag, startPoint x: 1215, startPoint y: 493, endPoint x: 636, endPoint y: 462, distance: 579.8
click at [636, 460] on div "parent Test Resource LoanActivity PreQualificatio... Test Resource T... File Do…" at bounding box center [825, 466] width 1184 height 607
click at [1185, 192] on span "Resource#Roles" at bounding box center [1210, 192] width 89 height 16
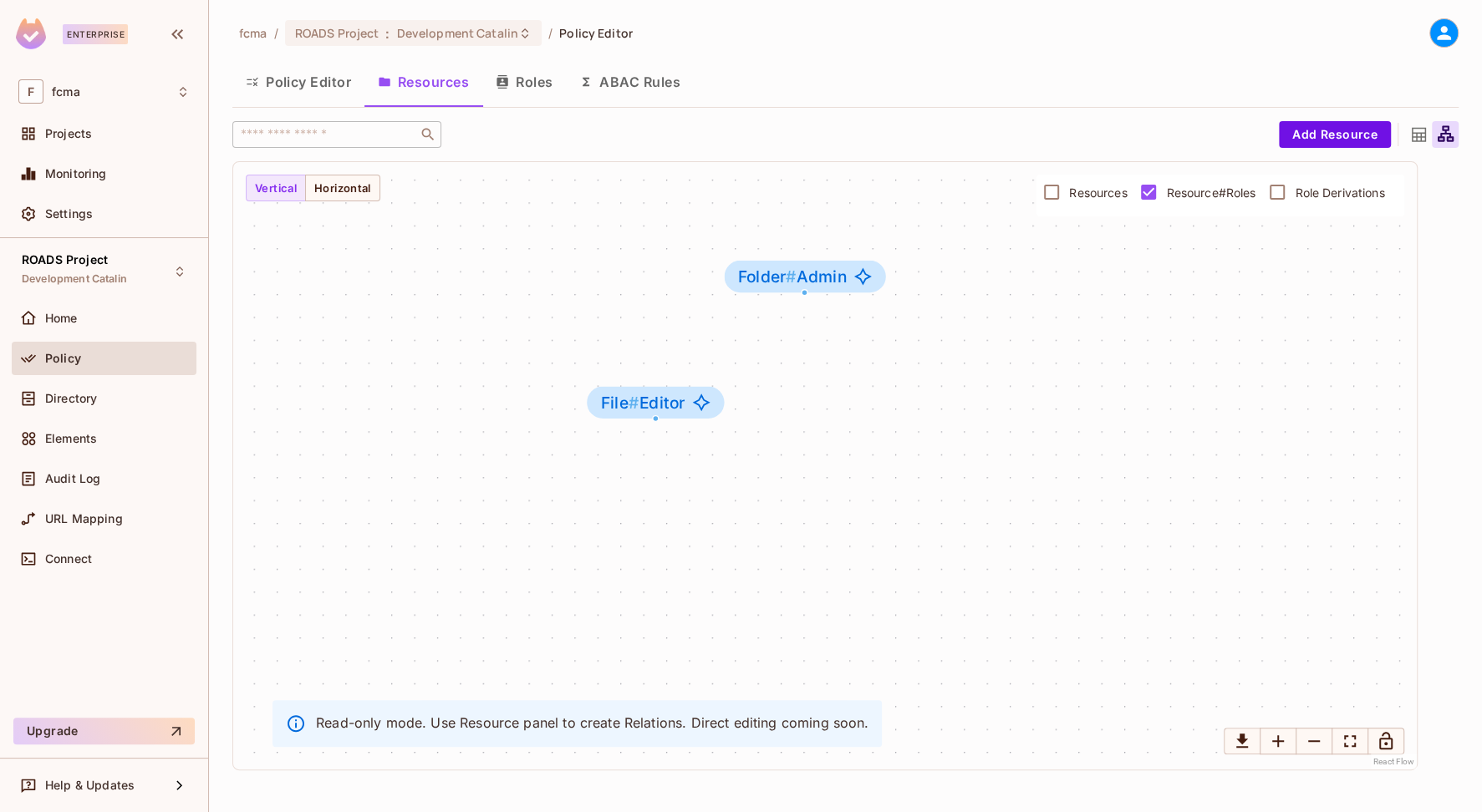
click at [1096, 193] on span "Resources" at bounding box center [1098, 192] width 58 height 16
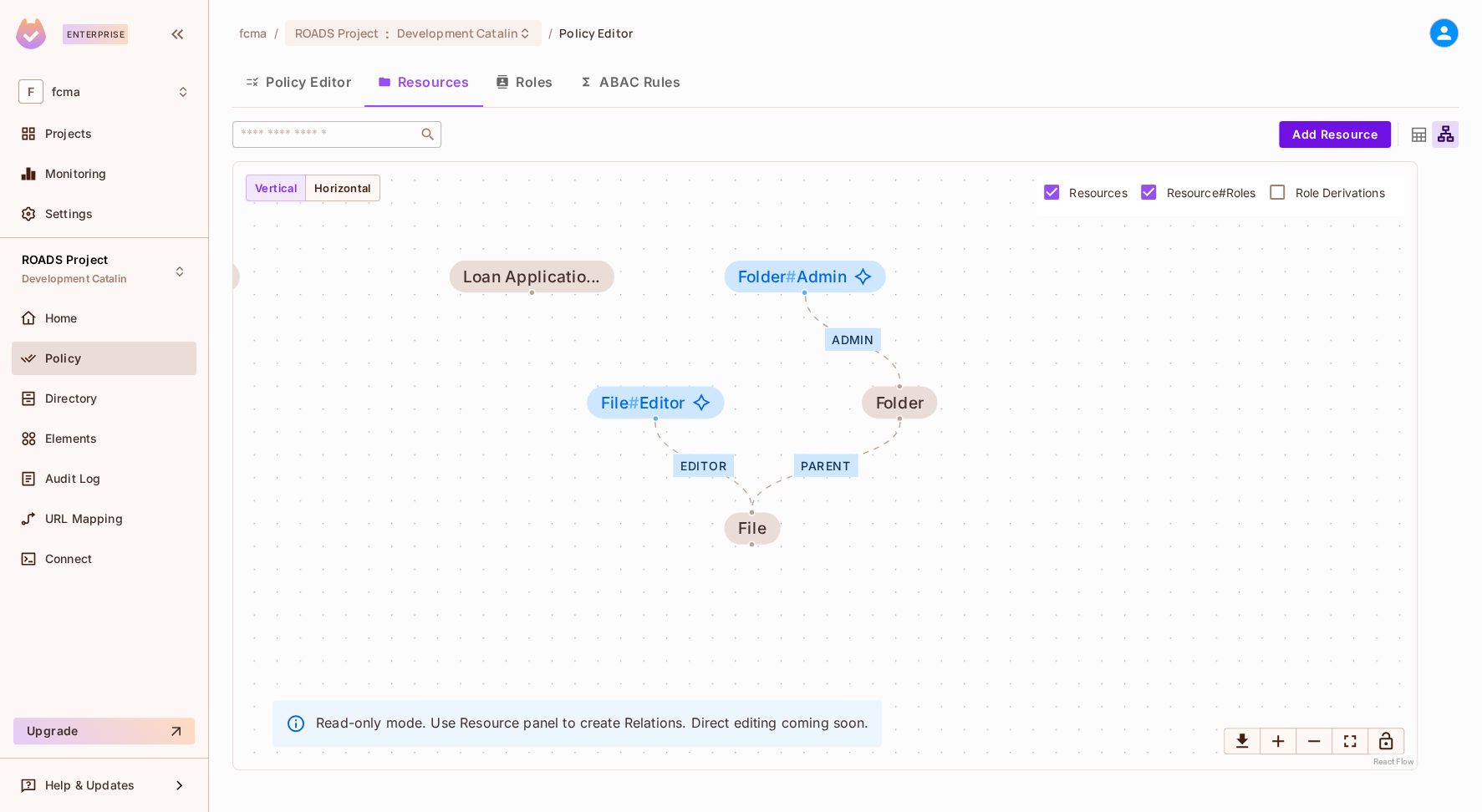
click at [1309, 192] on span "Role Derivations" at bounding box center [1339, 192] width 89 height 16
click at [1326, 195] on span "Role Derivations" at bounding box center [1339, 192] width 89 height 16
click at [1326, 195] on span "Role Derivations" at bounding box center [1339, 192] width 89 height 16
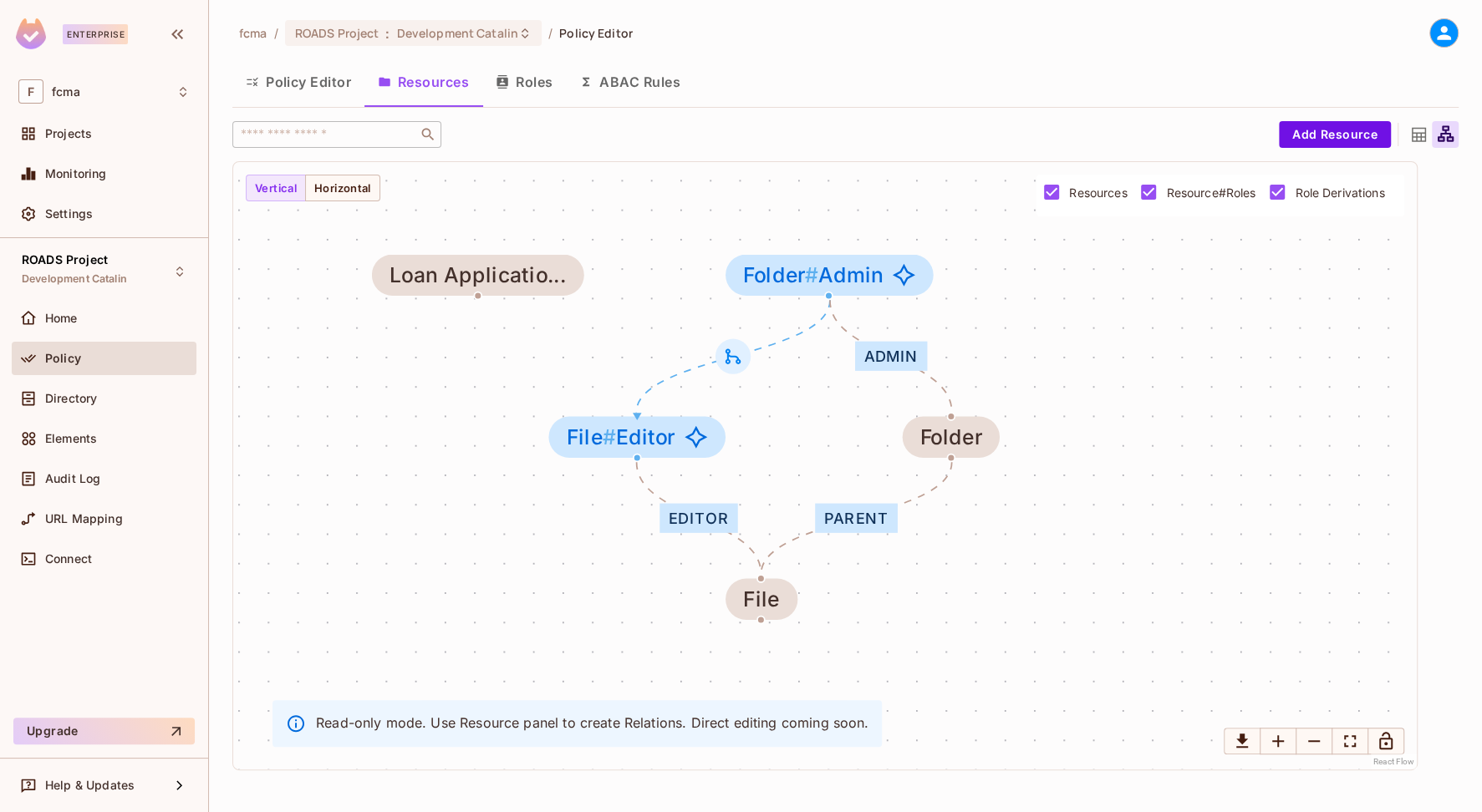
drag, startPoint x: 1028, startPoint y: 351, endPoint x: 1151, endPoint y: 383, distance: 127.1
click at [1151, 383] on div "Editor parent Admin Test Resource LoanActivity PreQualificatio... Test Resource…" at bounding box center [825, 466] width 1184 height 607
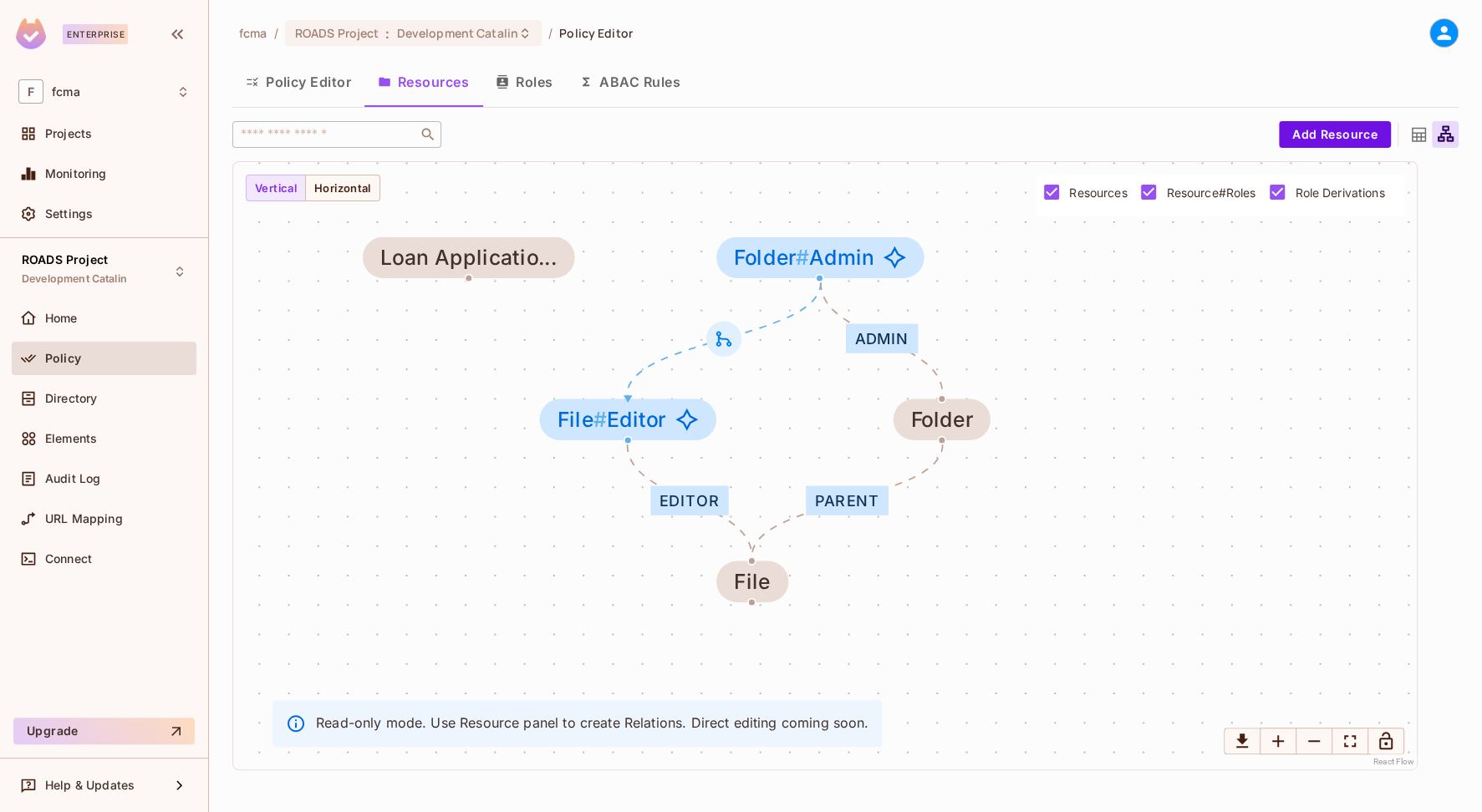
drag, startPoint x: 1140, startPoint y: 400, endPoint x: 1131, endPoint y: 383, distance: 19.2
click at [1131, 383] on div "Editor parent Admin Test Resource LoanActivity PreQualificatio... Test Resource…" at bounding box center [825, 466] width 1184 height 607
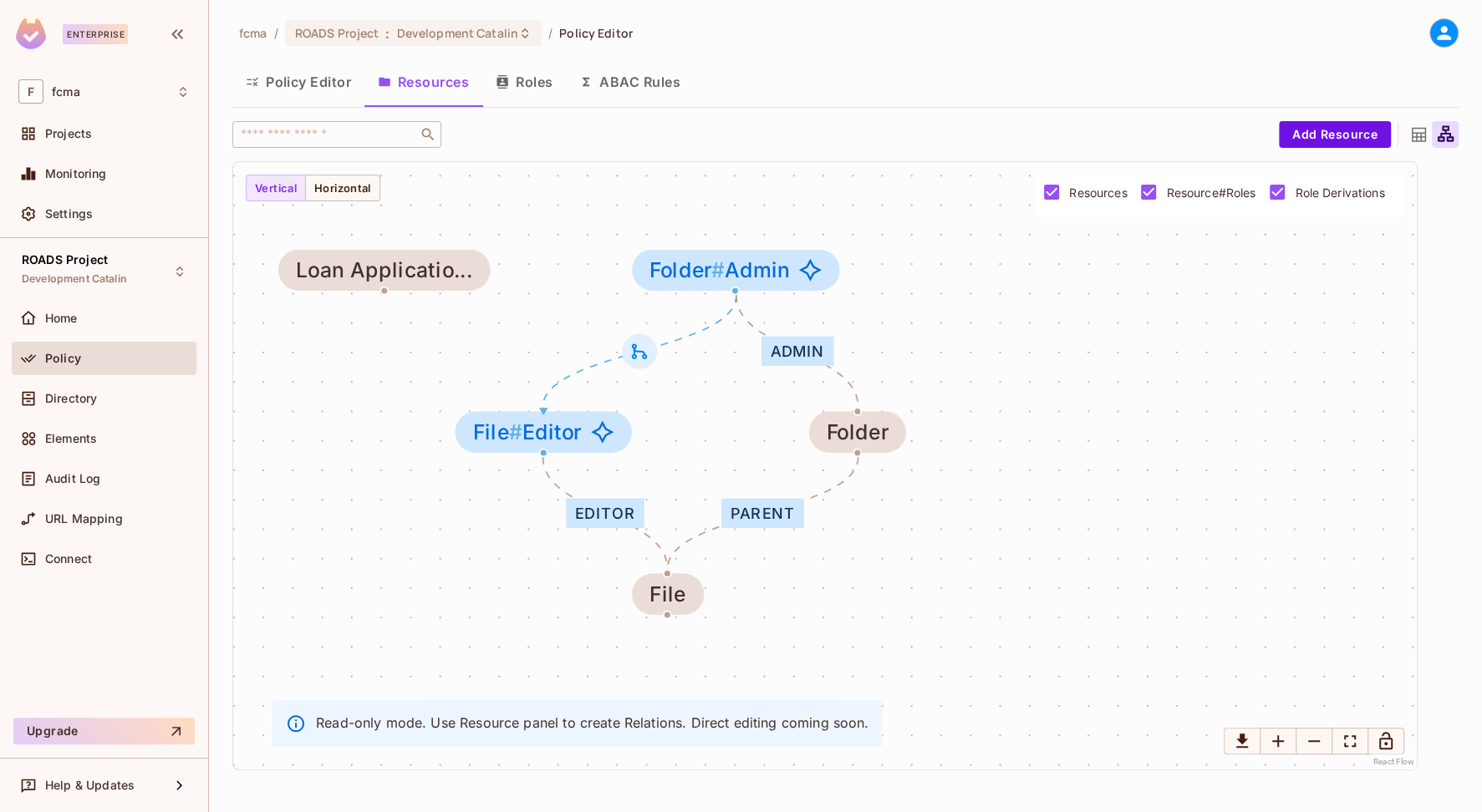
drag, startPoint x: 852, startPoint y: 597, endPoint x: 768, endPoint y: 610, distance: 85.0
click at [768, 610] on div "Editor parent Admin Test Resource LoanActivity PreQualificatio... Test Resource…" at bounding box center [825, 466] width 1184 height 607
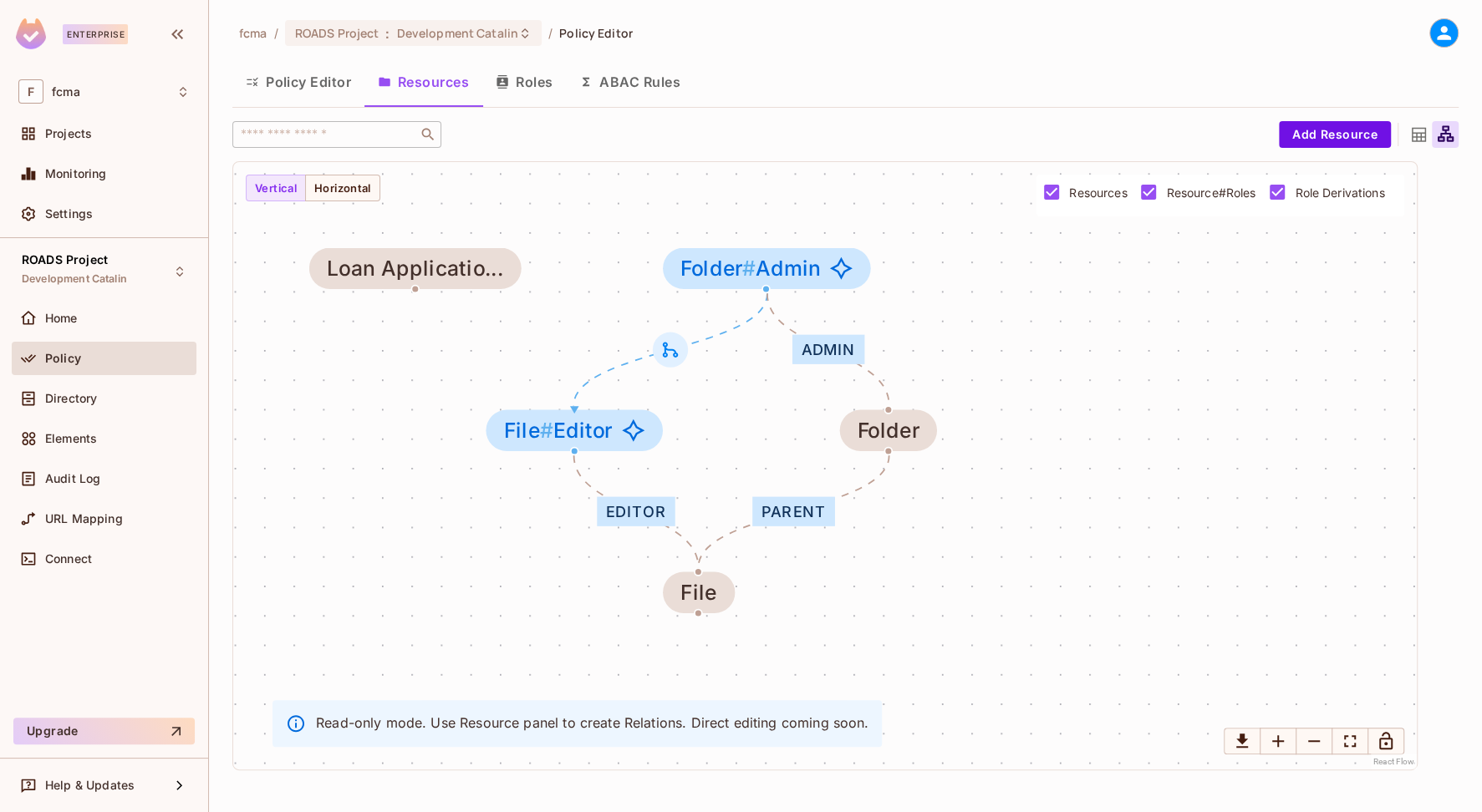
drag, startPoint x: 984, startPoint y: 405, endPoint x: 1015, endPoint y: 403, distance: 31.1
click at [1015, 403] on div "Editor parent Admin Test Resource LoanActivity PreQualificatio... Test Resource…" at bounding box center [825, 466] width 1184 height 607
click at [900, 136] on div "​" at bounding box center [751, 134] width 1038 height 27
